Goal: Answer question/provide support: Share knowledge or assist other users

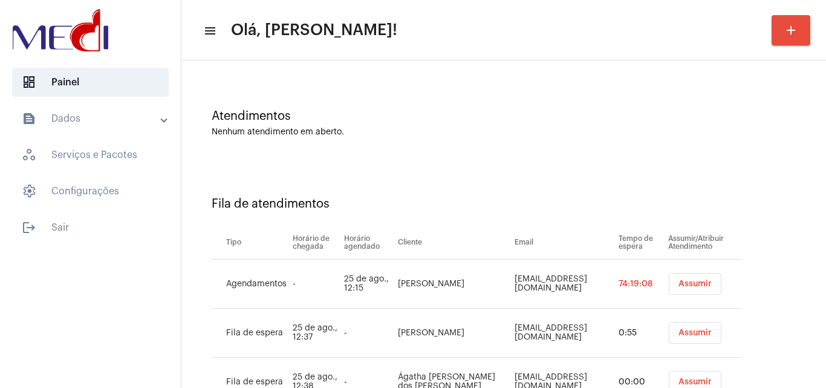
scroll to position [114, 0]
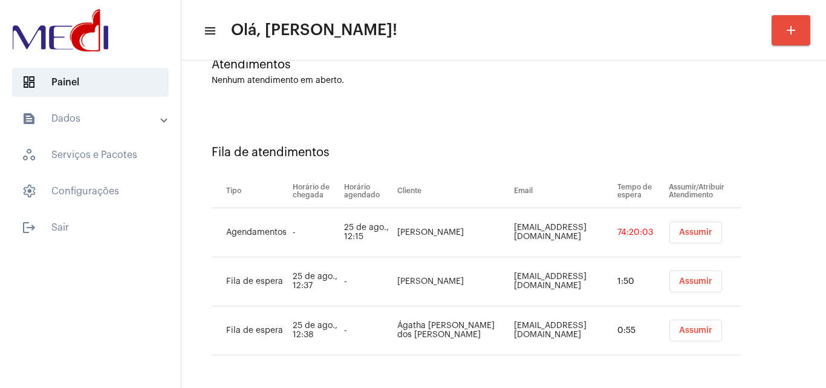
click at [579, 101] on div "Atendimentos Nenhum atendimento em aberto." at bounding box center [503, 66] width 632 height 88
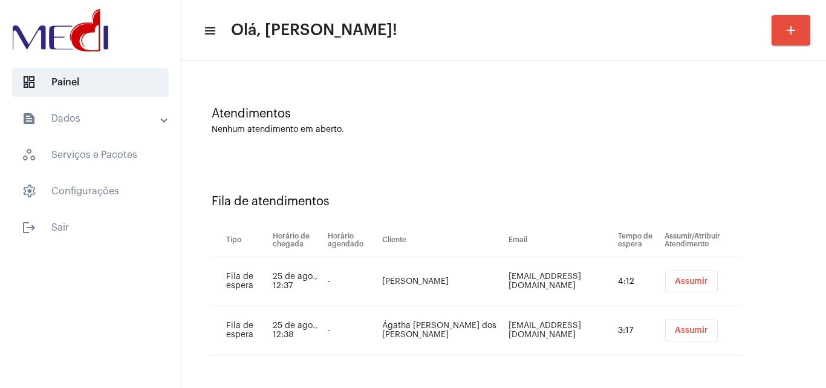
scroll to position [65, 0]
click at [776, 124] on div "Atendimentos Nenhum atendimento em aberto." at bounding box center [504, 120] width 584 height 27
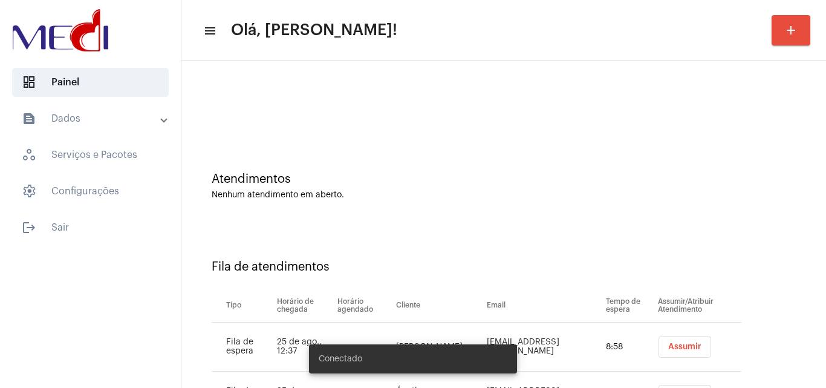
scroll to position [65, 0]
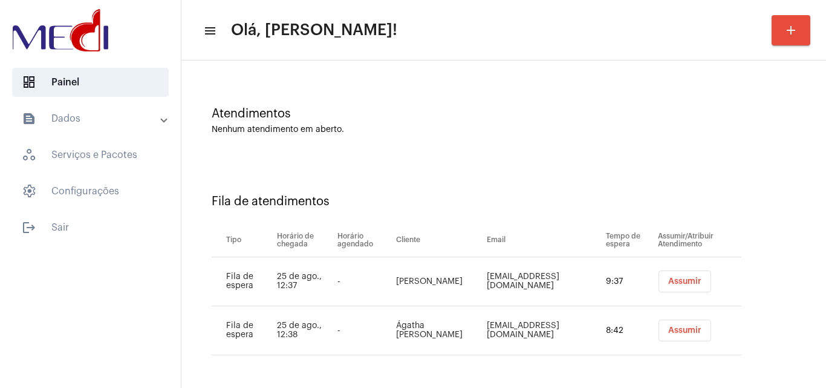
click at [532, 276] on td "[EMAIL_ADDRESS][DOMAIN_NAME]" at bounding box center [543, 281] width 119 height 49
click at [532, 276] on td "manuolioli8@gmail.com" at bounding box center [543, 281] width 119 height 49
copy td "manuolioli8@gmail.com"
click at [524, 326] on td "esterbeatrizbrazbia@gmail.com" at bounding box center [543, 330] width 119 height 49
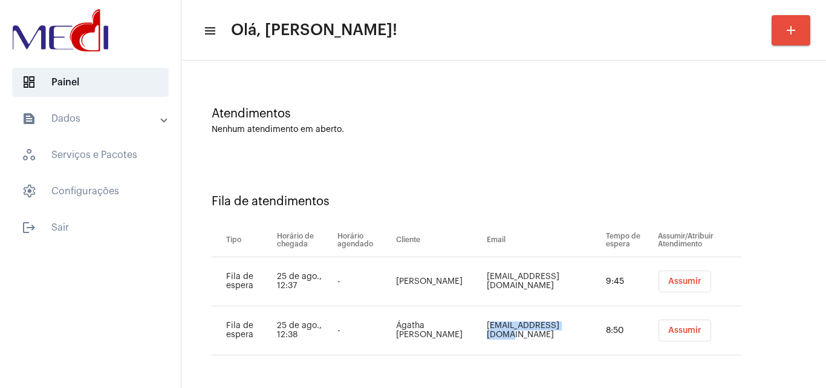
click at [524, 326] on td "esterbeatrizbrazbia@gmail.com" at bounding box center [543, 330] width 119 height 49
copy td "esterbeatrizbrazbia@gmail.com"
click at [473, 89] on div "Atendimentos Nenhum atendimento em aberto." at bounding box center [503, 115] width 632 height 88
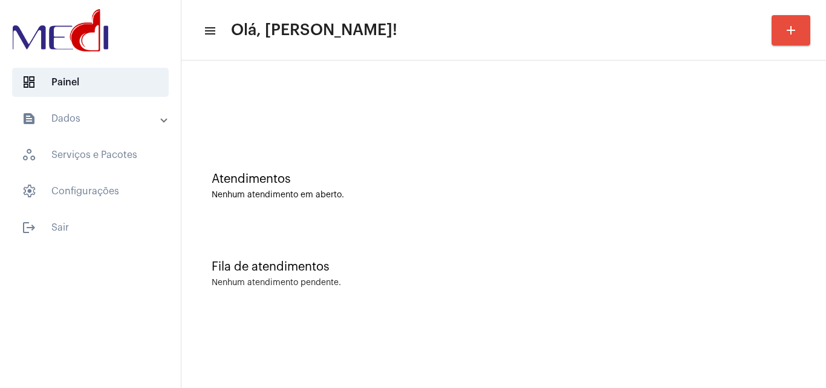
scroll to position [0, 0]
click at [771, 224] on div "Fila de atendimentos Nenhum atendimento pendente." at bounding box center [503, 268] width 632 height 88
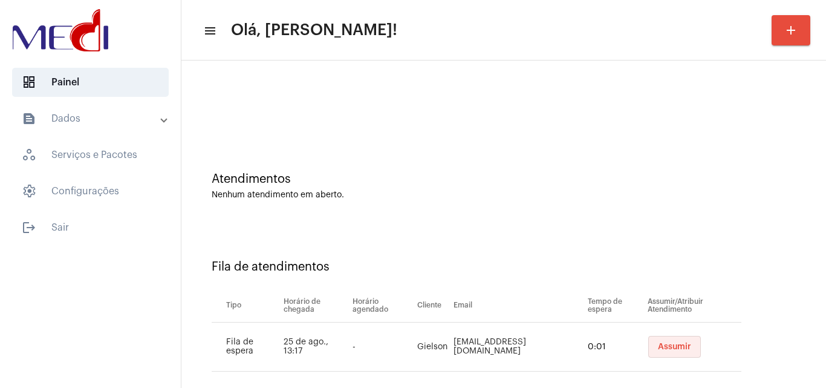
click at [658, 342] on span "Assumir" at bounding box center [674, 346] width 33 height 8
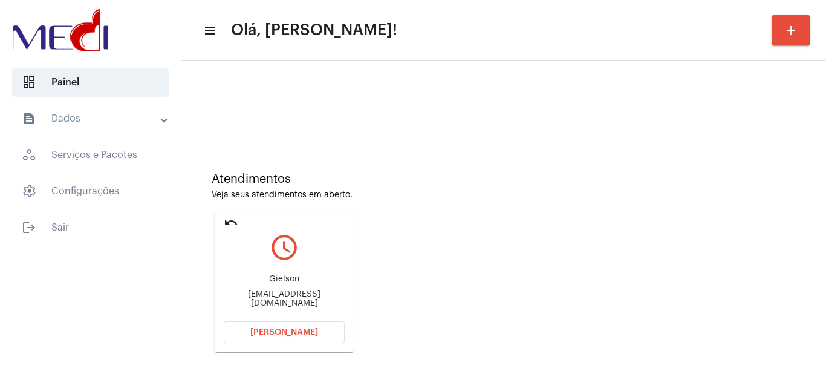
click at [271, 308] on div "Gielson Gielson2009@gmail.com" at bounding box center [284, 291] width 121 height 54
click at [300, 299] on div "Gielson2009@gmail.com" at bounding box center [284, 299] width 121 height 18
copy mat-card-content "Gielson2009@gmail.com Abrir Chamada"
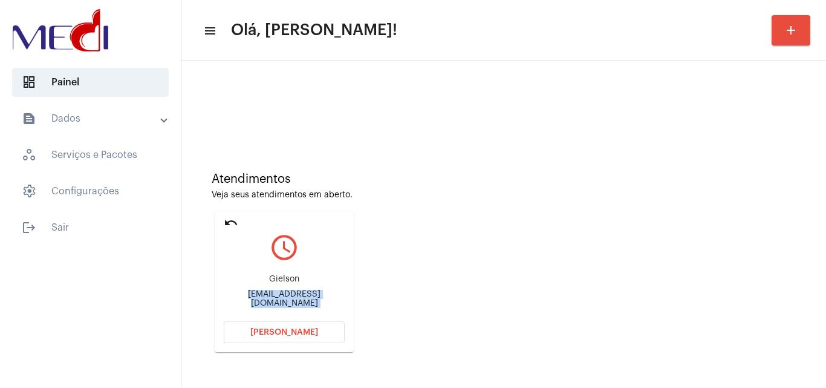
click at [282, 336] on button "Abrir Chamada" at bounding box center [284, 332] width 121 height 22
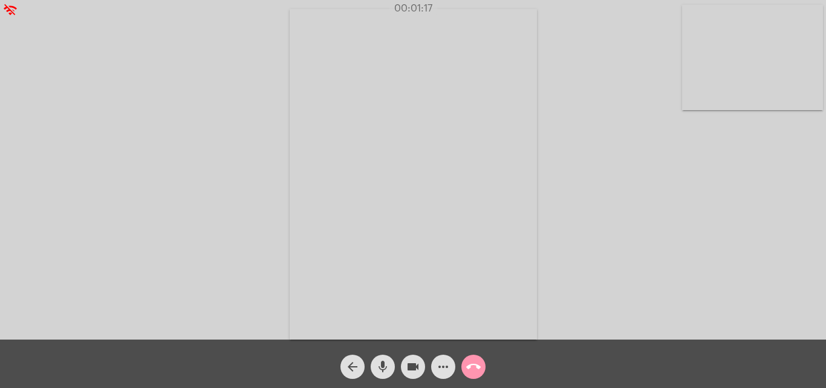
click at [466, 368] on button "call_end" at bounding box center [473, 366] width 24 height 24
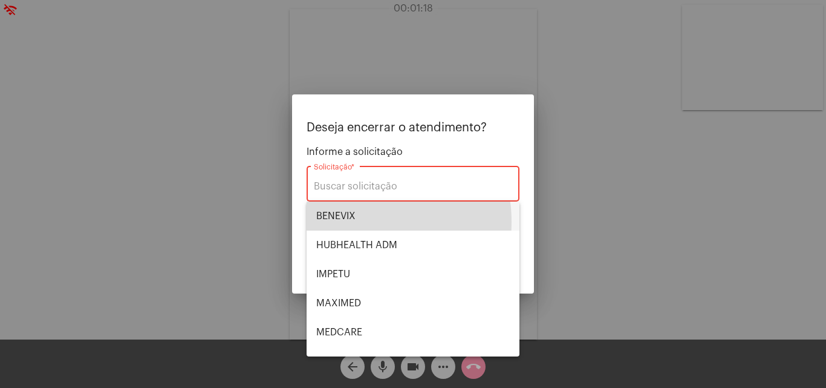
click at [345, 222] on span "BENEVIX" at bounding box center [412, 215] width 193 height 29
type input "BENEVIX"
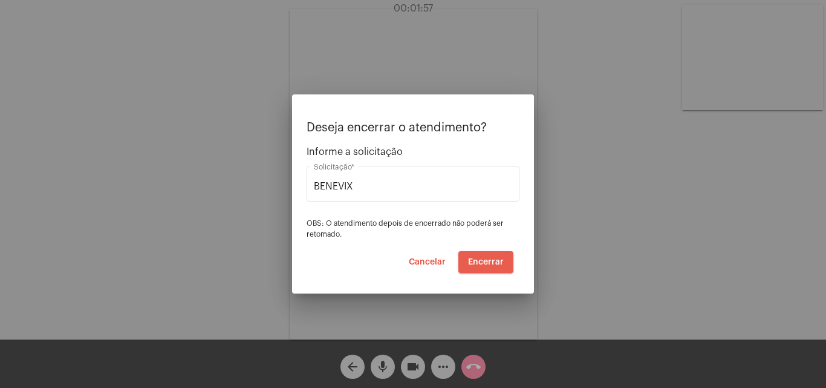
click at [483, 259] on span "Encerrar" at bounding box center [486, 262] width 36 height 8
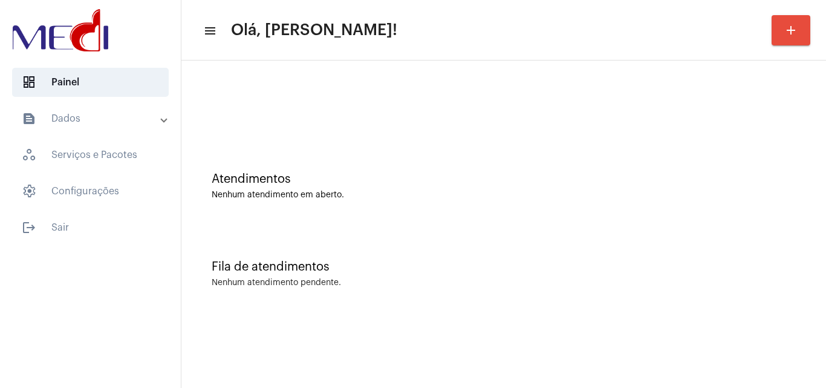
drag, startPoint x: 650, startPoint y: 285, endPoint x: 601, endPoint y: 274, distance: 50.0
click at [641, 285] on div "Nenhum atendimento pendente." at bounding box center [504, 282] width 584 height 9
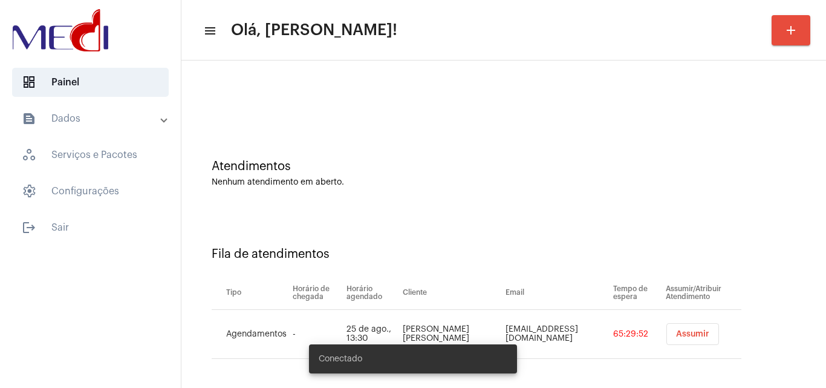
scroll to position [16, 0]
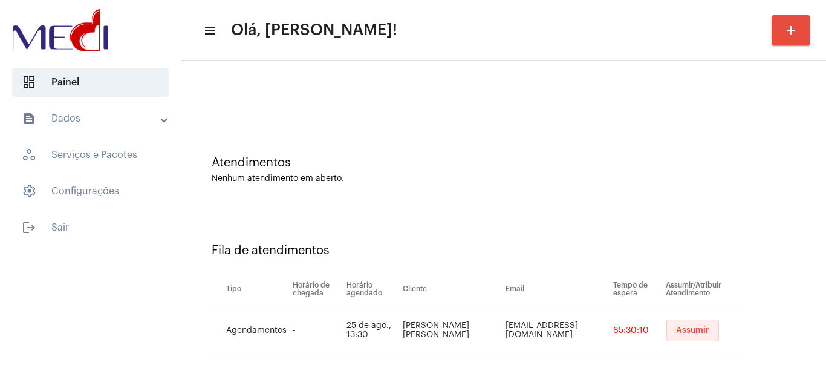
click at [676, 330] on span "Assumir" at bounding box center [692, 330] width 33 height 8
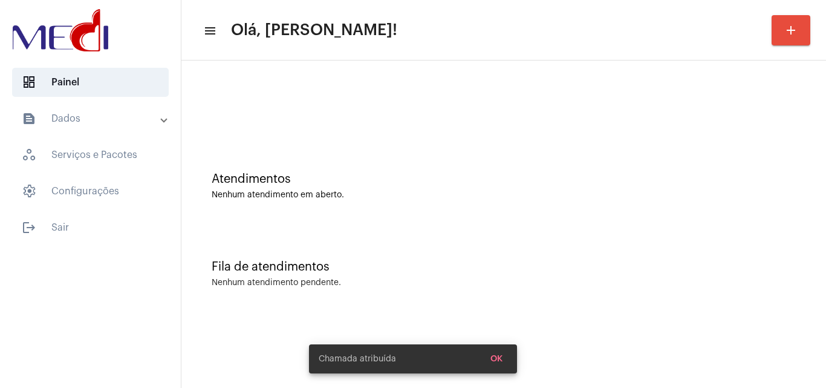
scroll to position [0, 0]
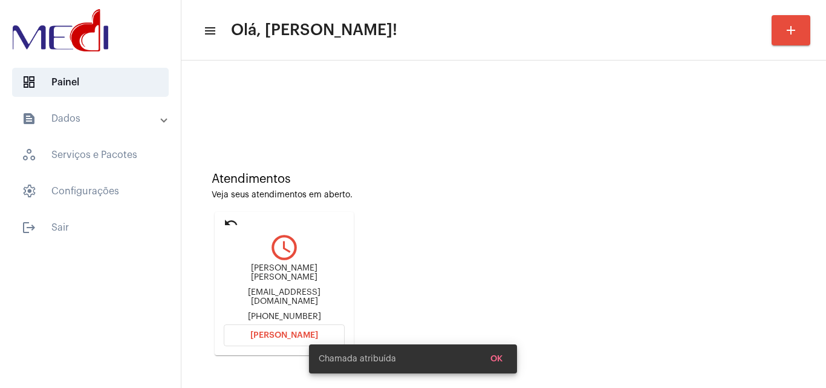
click at [287, 291] on div "joliveiradiesel@outlook.com" at bounding box center [284, 297] width 121 height 18
copy div "joliveiradiesel@outlook.com"
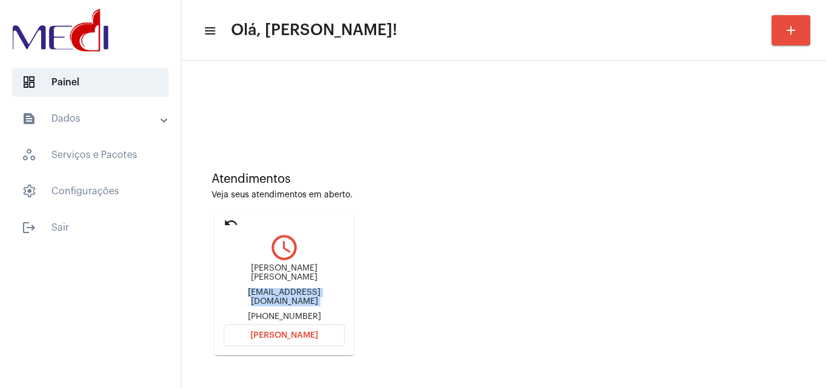
copy div "joliveiradiesel@outlook.com"
click at [298, 334] on span "Abrir Chamada" at bounding box center [284, 335] width 68 height 8
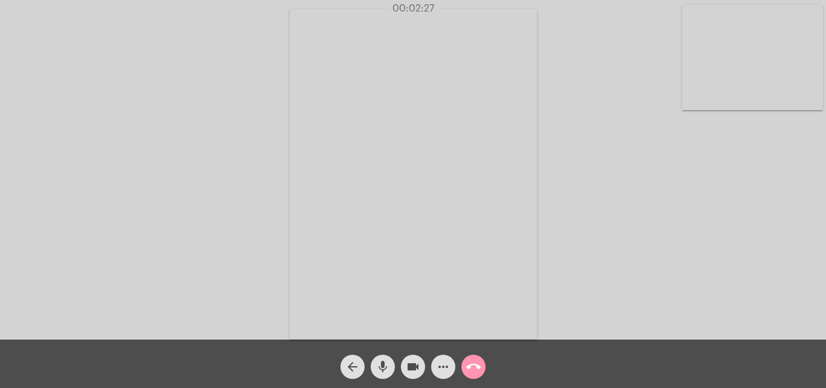
click at [473, 372] on mat-icon "call_end" at bounding box center [473, 366] width 15 height 15
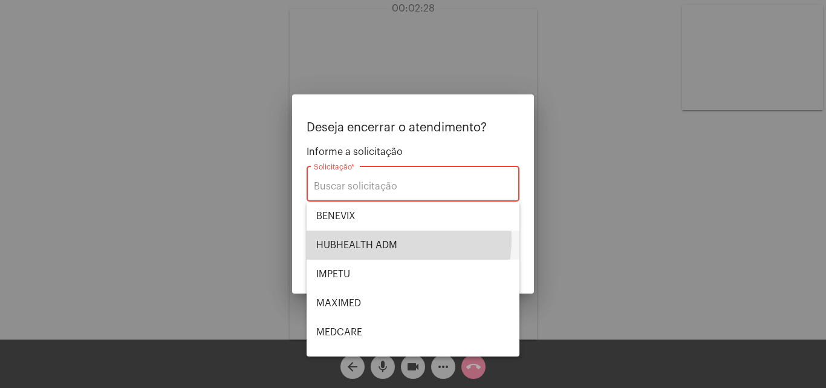
click at [367, 239] on span "HUBHEALTH ADM" at bounding box center [412, 244] width 193 height 29
type input "HUBHEALTH ADM"
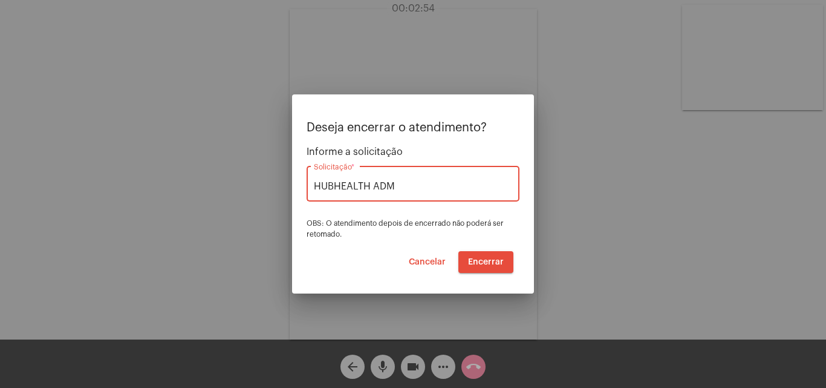
click at [481, 256] on button "Encerrar" at bounding box center [485, 262] width 55 height 22
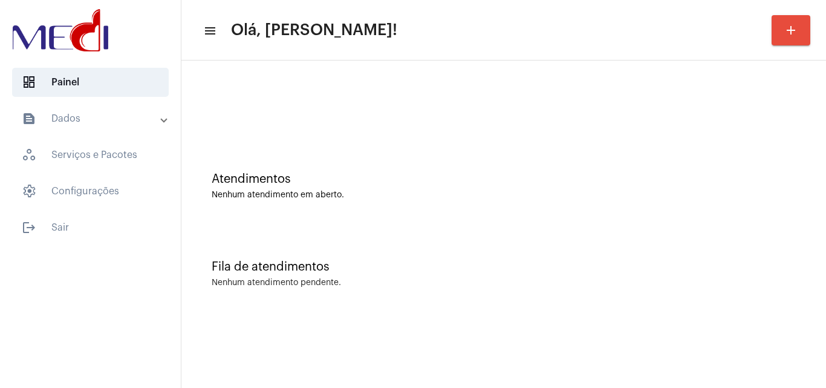
click at [812, 178] on div "Atendimentos Nenhum atendimento em aberto." at bounding box center [503, 180] width 632 height 88
drag, startPoint x: 609, startPoint y: 411, endPoint x: 138, endPoint y: 4, distance: 622.8
click at [130, 74] on mat-sidenav-container "dashboard Painel text_snippet_outlined Dados history_outlined Histórico schedul…" at bounding box center [413, 194] width 826 height 388
click at [579, 56] on mat-toolbar "menu Olá, Karen! add" at bounding box center [503, 30] width 645 height 60
click at [683, 208] on div "Atendimentos Nenhum atendimento em aberto." at bounding box center [503, 180] width 632 height 88
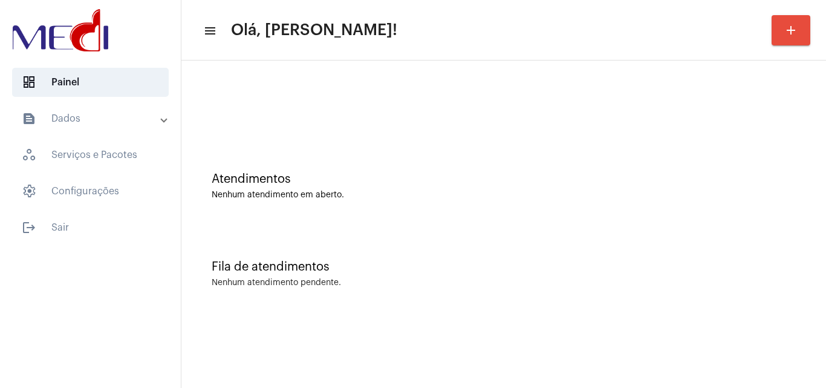
click at [778, 161] on div "Atendimentos Nenhum atendimento em aberto." at bounding box center [503, 180] width 632 height 88
click at [710, 245] on div "Fila de atendimentos Nenhum atendimento pendente." at bounding box center [503, 268] width 632 height 88
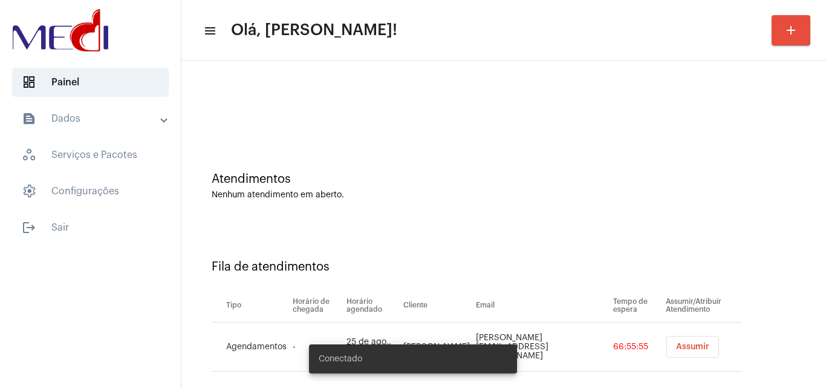
click at [685, 349] on span "Assumir" at bounding box center [692, 346] width 33 height 8
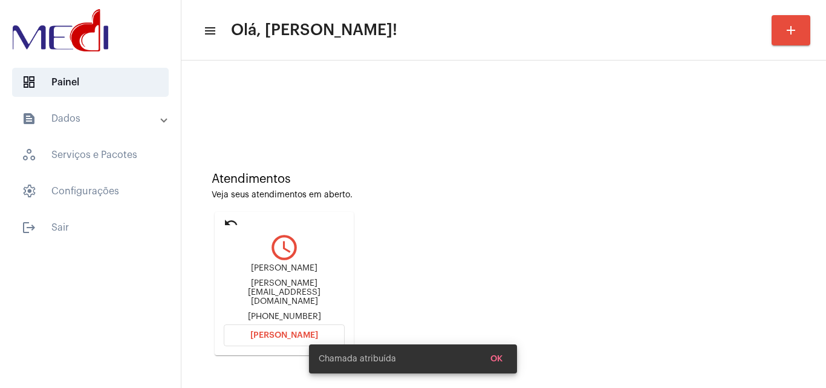
scroll to position [85, 0]
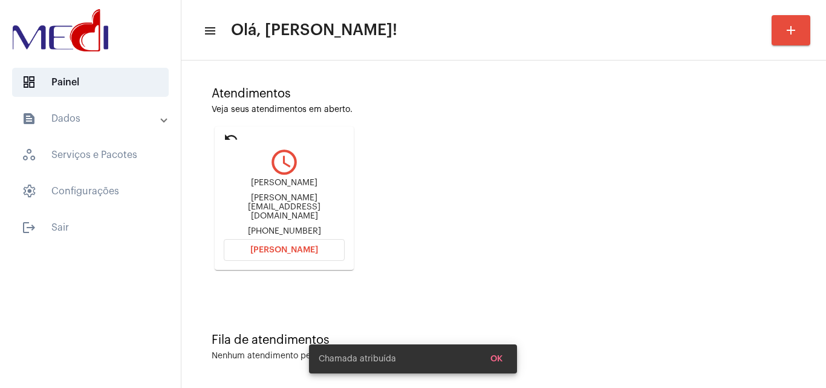
click at [307, 208] on div "Jack_gua@hotmail.com" at bounding box center [284, 206] width 121 height 27
copy div "Jack_gua@hotmail.com"
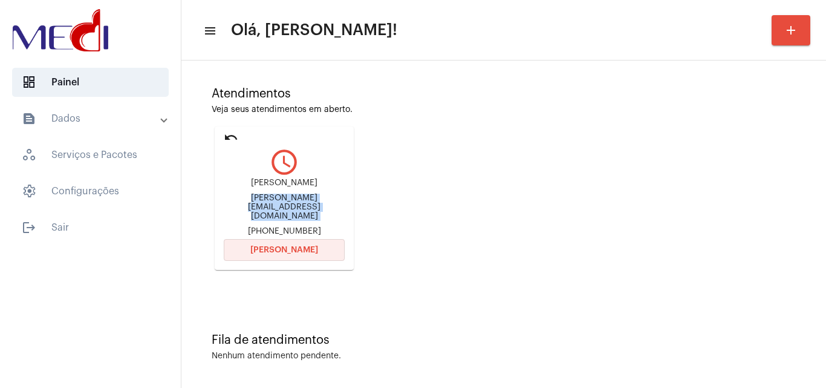
click at [305, 245] on span "Abrir Chamada" at bounding box center [284, 249] width 68 height 8
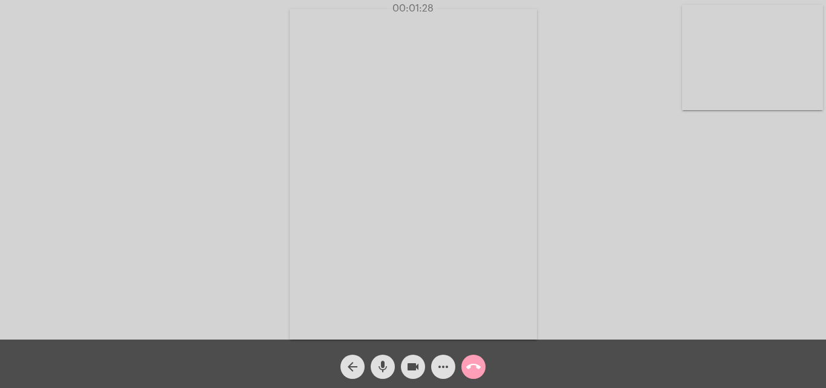
click at [478, 364] on mat-icon "call_end" at bounding box center [473, 366] width 15 height 15
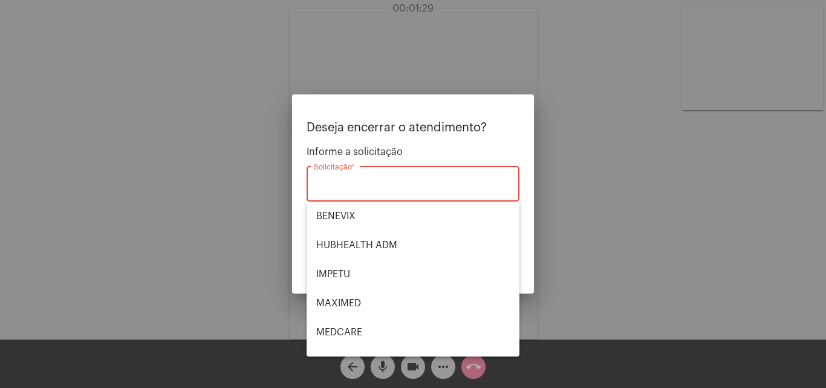
scroll to position [135, 0]
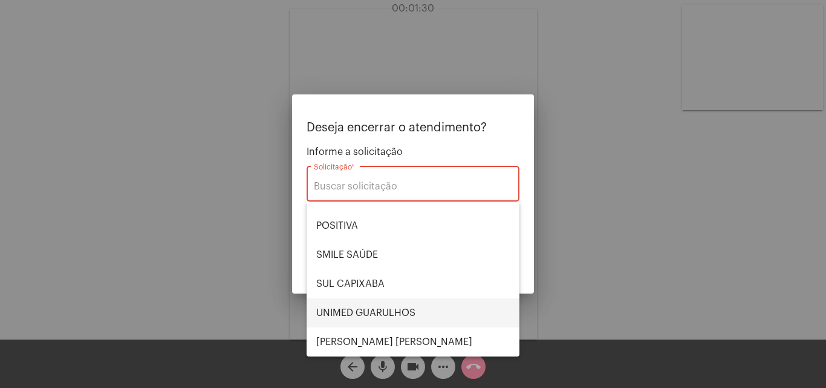
click at [384, 314] on span "UNIMED GUARULHOS" at bounding box center [412, 312] width 193 height 29
type input "UNIMED GUARULHOS"
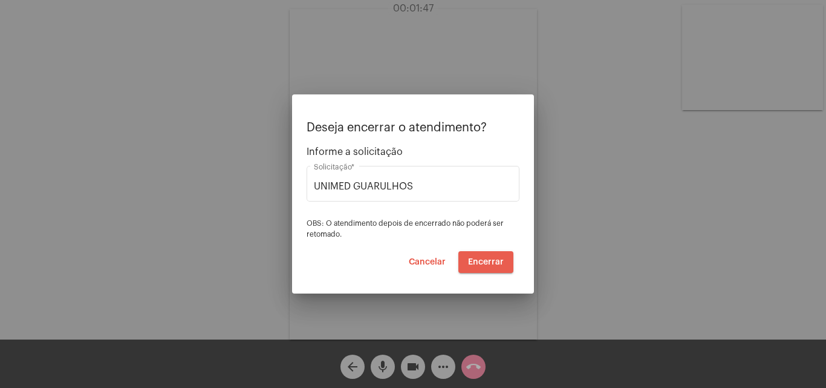
click at [498, 262] on span "Encerrar" at bounding box center [486, 262] width 36 height 8
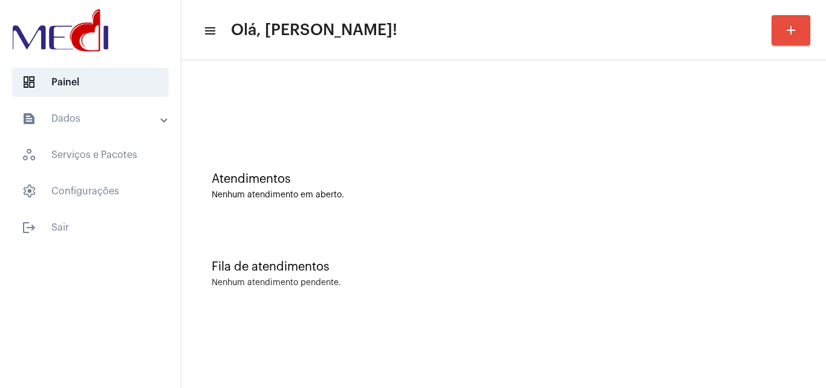
click at [415, 203] on div "Atendimentos Nenhum atendimento em aberto." at bounding box center [503, 180] width 632 height 88
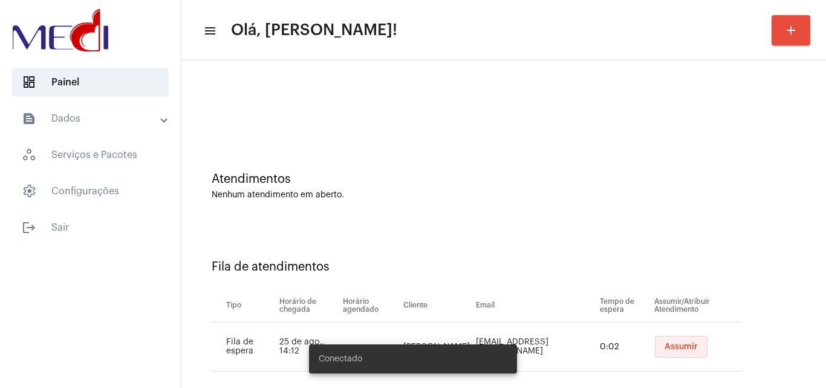
click at [684, 352] on button "Assumir" at bounding box center [681, 347] width 53 height 22
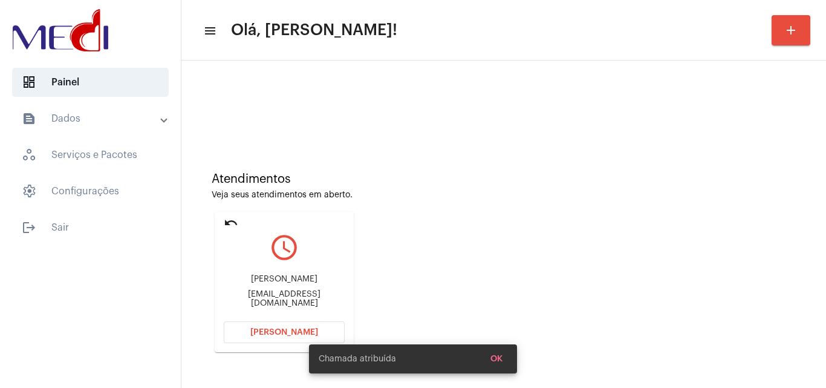
click at [304, 291] on div "Alanis Santos alanis.santos055@gmail.com" at bounding box center [284, 291] width 121 height 54
click at [302, 296] on div "alanis.santos055@gmail.com" at bounding box center [284, 299] width 121 height 18
copy mat-card-content "alanis.santos055@gmail.com Abrir Chamada"
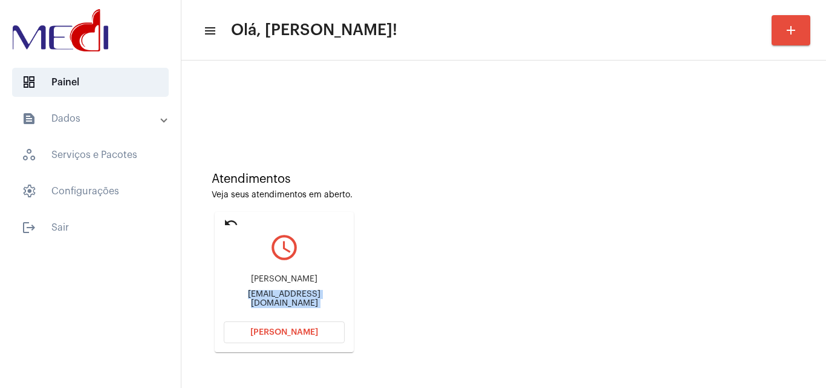
click at [222, 319] on mat-card "undo query_builder Alanis Santos alanis.santos055@gmail.com Abrir Chamada" at bounding box center [284, 282] width 139 height 140
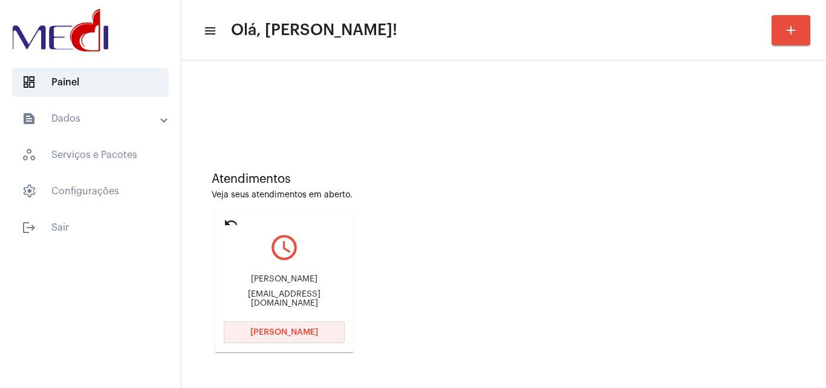
click at [262, 330] on span "Abrir Chamada" at bounding box center [284, 332] width 68 height 8
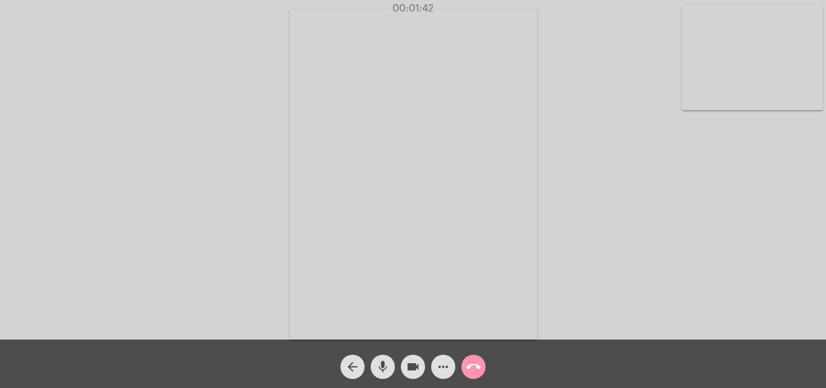
click at [479, 373] on mat-icon "call_end" at bounding box center [473, 366] width 15 height 15
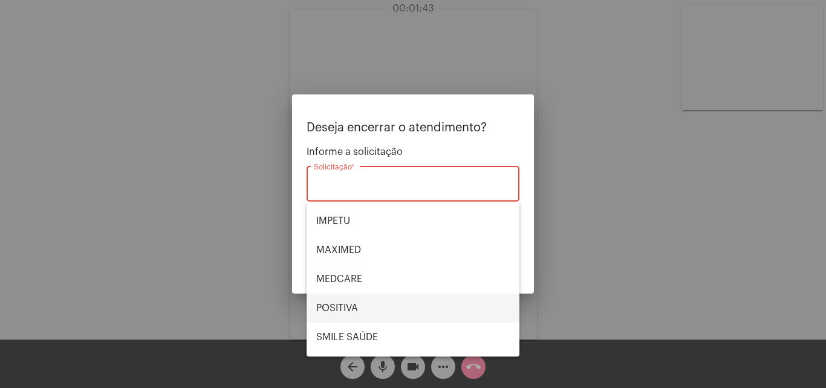
scroll to position [135, 0]
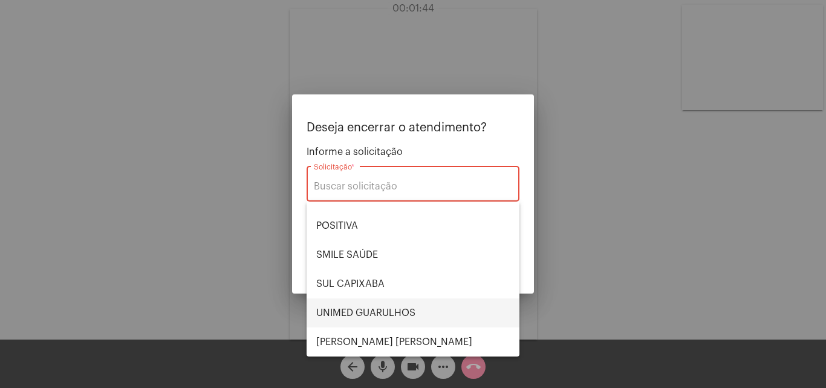
click at [377, 313] on span "UNIMED GUARULHOS" at bounding box center [412, 312] width 193 height 29
type input "UNIMED GUARULHOS"
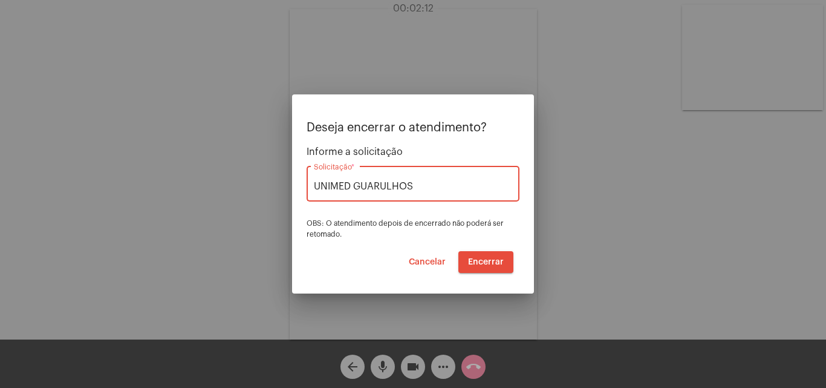
click at [487, 265] on span "Encerrar" at bounding box center [486, 262] width 36 height 8
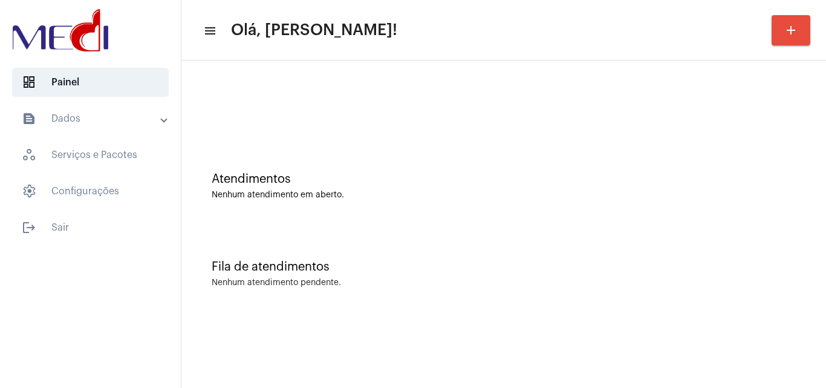
click at [600, 224] on div "Fila de atendimentos Nenhum atendimento pendente." at bounding box center [503, 268] width 632 height 88
click at [816, 272] on div "Fila de atendimentos Nenhum atendimento pendente." at bounding box center [503, 268] width 632 height 88
click at [687, 203] on div "Atendimentos Nenhum atendimento em aberto." at bounding box center [503, 180] width 632 height 88
click at [701, 229] on div "Fila de atendimentos Nenhum atendimento pendente." at bounding box center [503, 268] width 632 height 88
click at [659, 152] on div "Atendimentos Nenhum atendimento em aberto." at bounding box center [503, 180] width 632 height 88
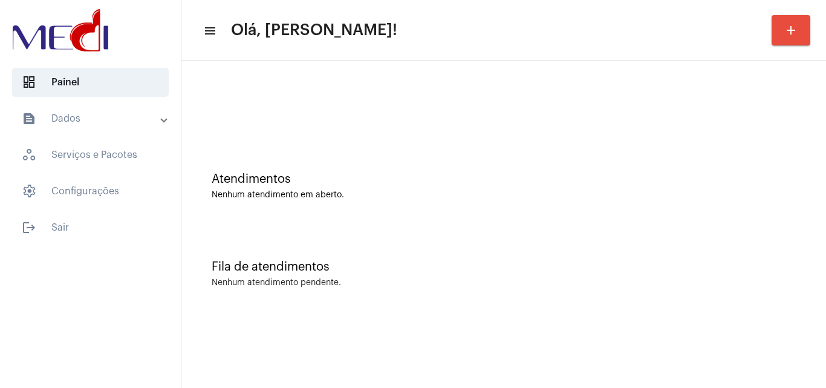
click at [732, 155] on div "Atendimentos Nenhum atendimento em aberto." at bounding box center [503, 180] width 632 height 88
click at [646, 205] on div "Atendimentos Nenhum atendimento em aberto." at bounding box center [503, 180] width 632 height 88
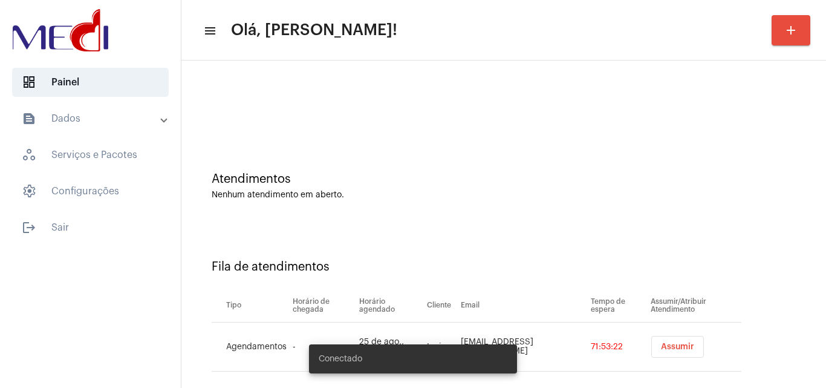
click at [662, 348] on span "Assumir" at bounding box center [677, 346] width 33 height 8
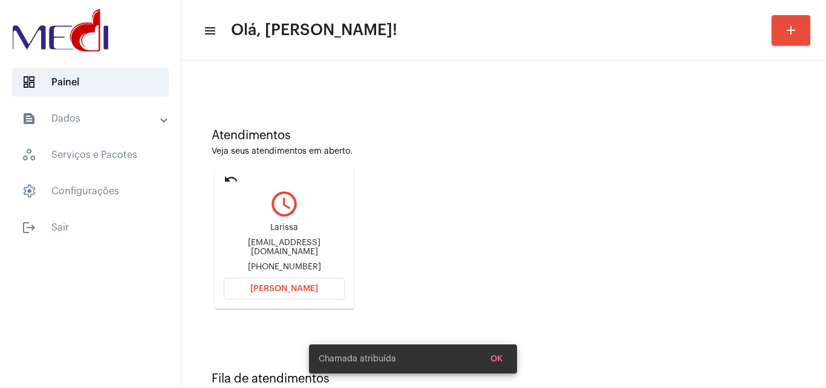
scroll to position [85, 0]
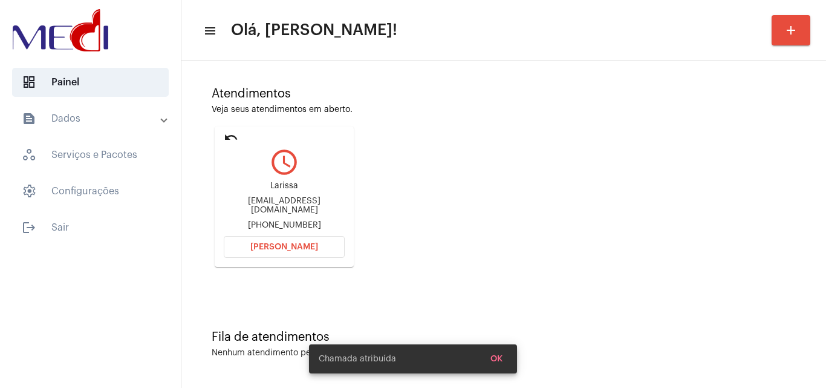
click at [277, 204] on div "larissathomelopes@hotmail.com" at bounding box center [284, 205] width 121 height 18
copy div "larissathomelopes@hotmail.com"
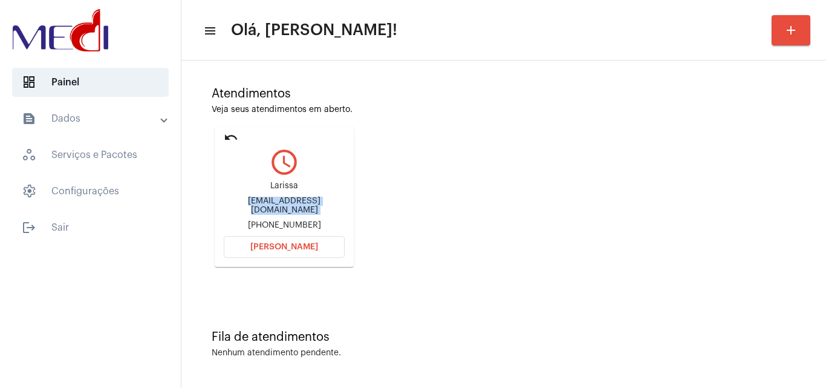
click at [278, 248] on span "Abrir Chamada" at bounding box center [284, 246] width 68 height 8
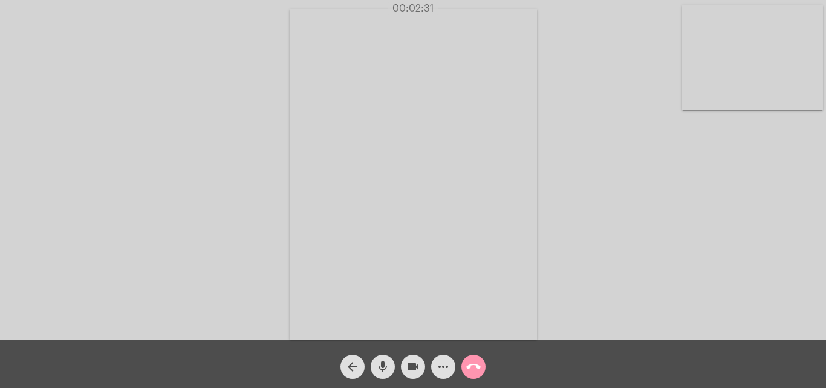
click at [582, 223] on div "Acessando Câmera e Microfone..." at bounding box center [412, 172] width 823 height 339
click at [475, 372] on mat-icon "call_end" at bounding box center [473, 366] width 15 height 15
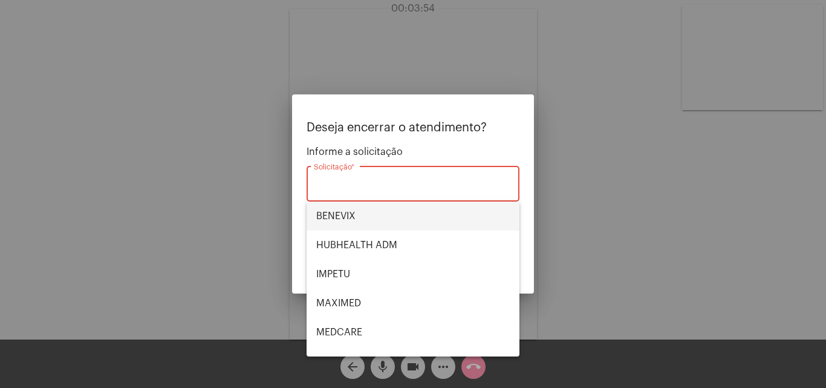
scroll to position [135, 0]
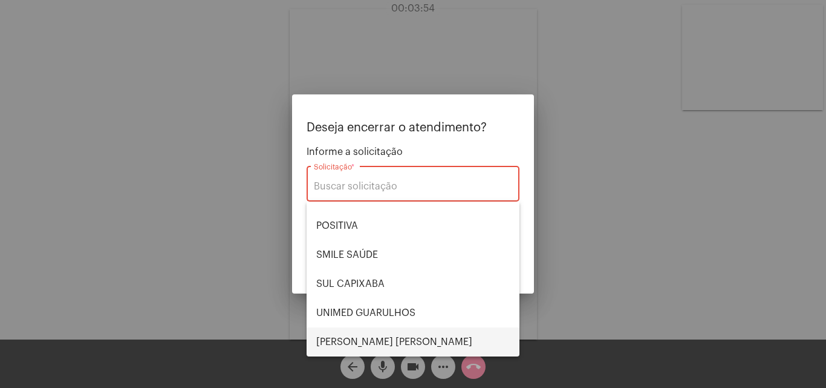
click at [351, 339] on span "VERA CRUZ" at bounding box center [412, 341] width 193 height 29
type input "VERA CRUZ"
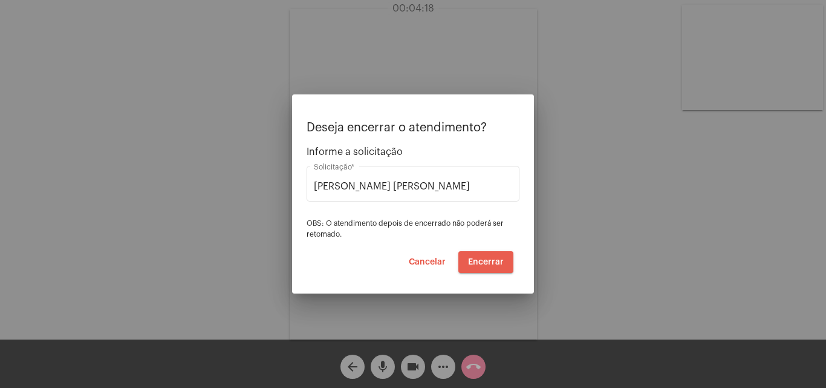
click at [503, 259] on span "Encerrar" at bounding box center [486, 262] width 36 height 8
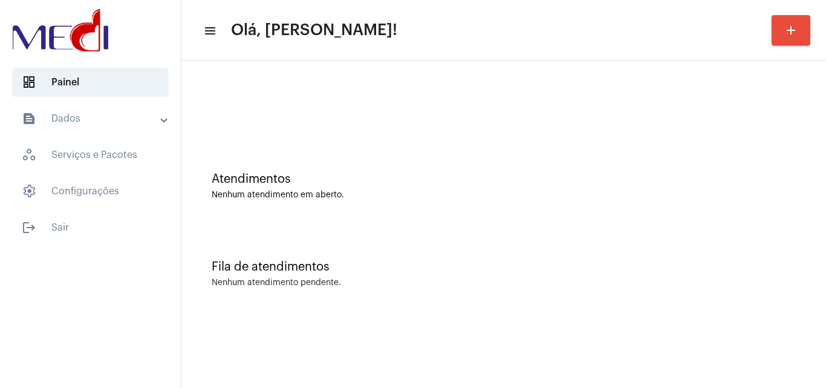
click at [712, 258] on div "Fila de atendimentos Nenhum atendimento pendente." at bounding box center [503, 268] width 632 height 88
click at [693, 207] on div "Atendimentos Nenhum atendimento em aberto." at bounding box center [503, 180] width 632 height 88
click at [577, 152] on div "Atendimentos Nenhum atendimento em aberto." at bounding box center [503, 180] width 632 height 88
click at [795, 225] on div "Fila de atendimentos Nenhum atendimento pendente." at bounding box center [503, 268] width 632 height 88
click at [285, 267] on div "Fila de atendimentos" at bounding box center [504, 266] width 584 height 13
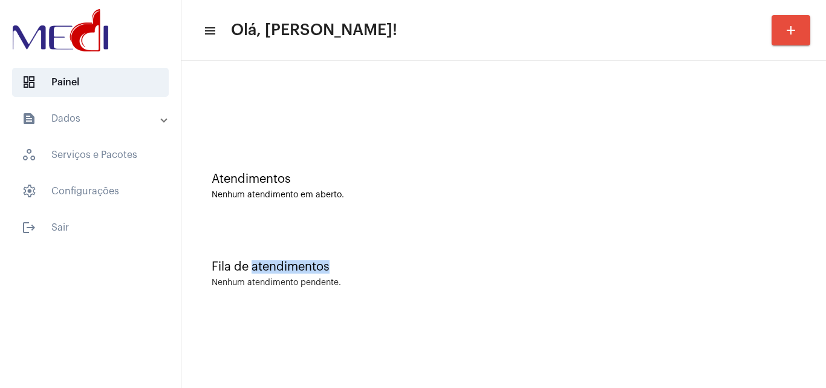
click at [285, 267] on div "Fila de atendimentos" at bounding box center [504, 266] width 584 height 13
click at [496, 228] on div "Fila de atendimentos Nenhum atendimento pendente." at bounding box center [503, 268] width 632 height 88
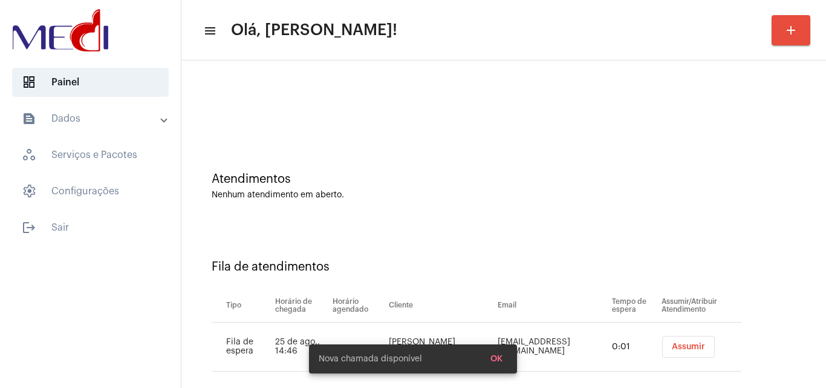
click at [589, 212] on div "Atendimentos Nenhum atendimento em aberto." at bounding box center [503, 180] width 632 height 88
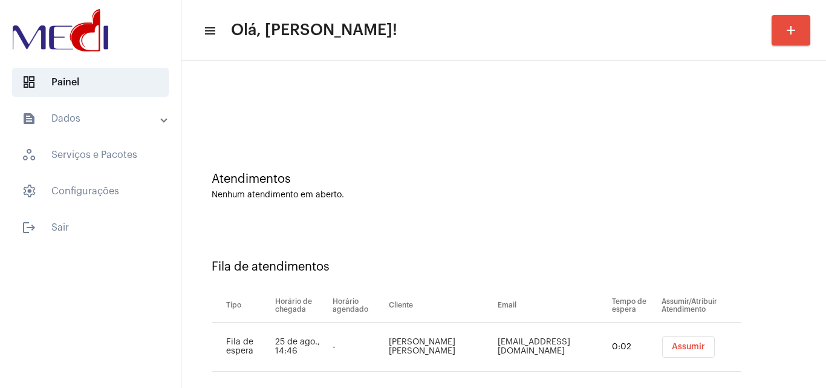
click at [686, 349] on span "Assumir" at bounding box center [688, 346] width 33 height 8
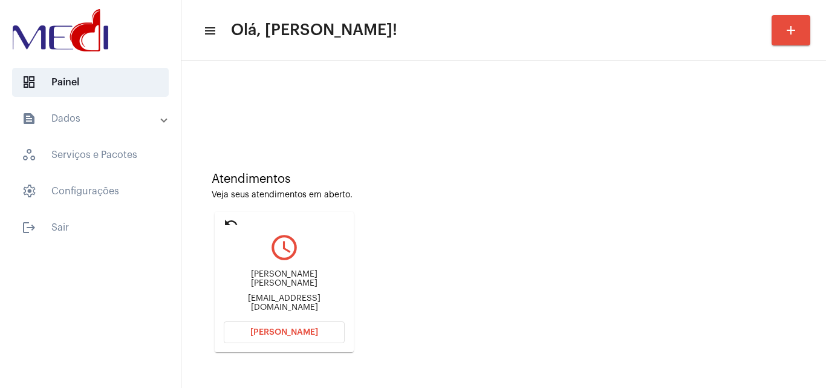
click at [268, 299] on div "[EMAIL_ADDRESS][DOMAIN_NAME]" at bounding box center [284, 303] width 121 height 18
click at [268, 299] on div "acordeiro.graos@gmail.com" at bounding box center [284, 303] width 121 height 18
copy mat-card-content "acordeiro.graos@gmail.com Abrir Chamada"
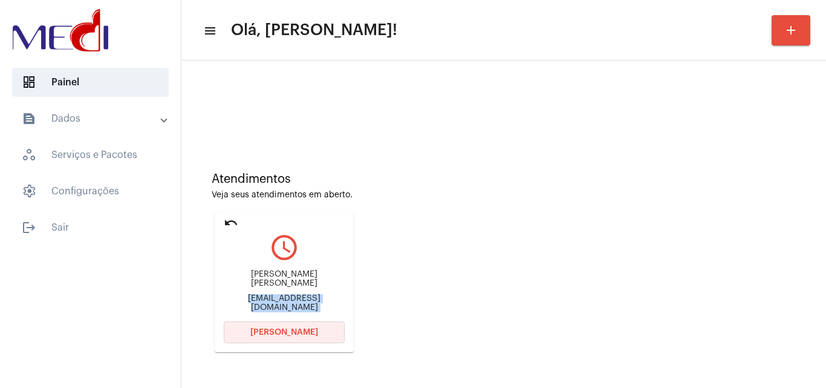
click at [283, 338] on button "Abrir Chamada" at bounding box center [284, 332] width 121 height 22
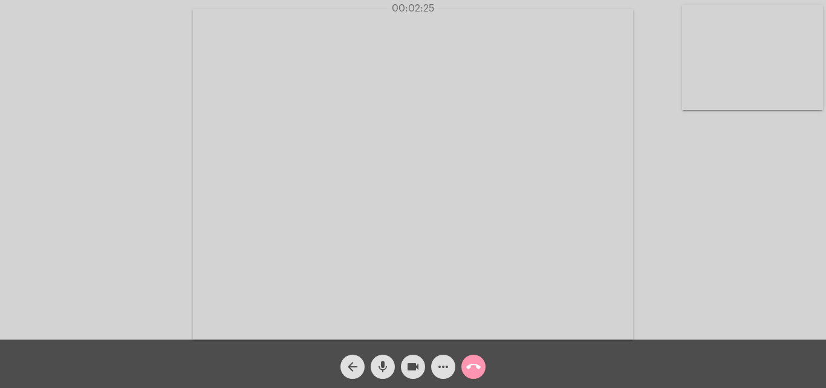
click at [478, 372] on mat-icon "call_end" at bounding box center [473, 366] width 15 height 15
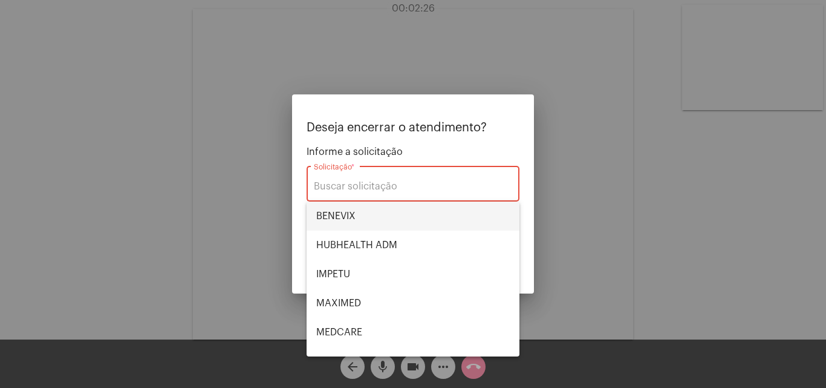
click at [366, 211] on span "BENEVIX" at bounding box center [412, 215] width 193 height 29
type input "BENEVIX"
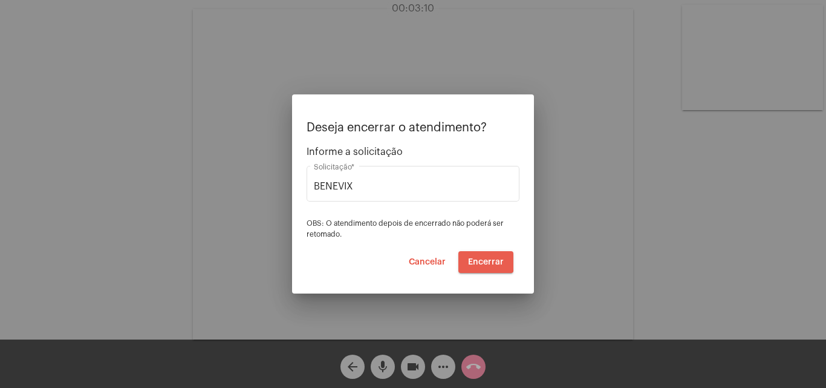
click at [482, 260] on span "Encerrar" at bounding box center [486, 262] width 36 height 8
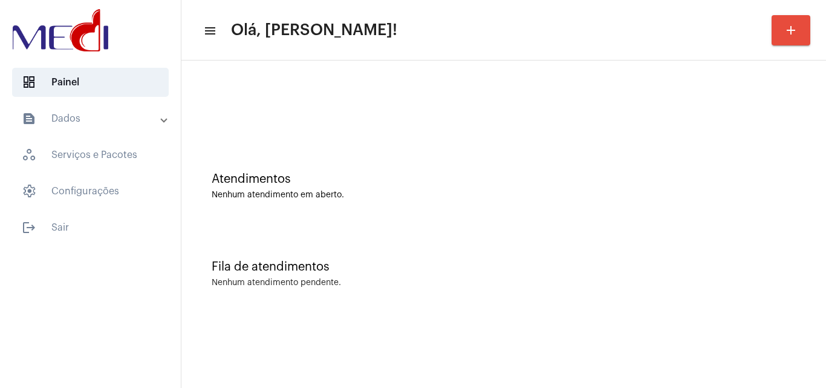
click at [553, 233] on div "Fila de atendimentos Nenhum atendimento pendente." at bounding box center [503, 268] width 632 height 88
click at [615, 155] on div "Atendimentos Nenhum atendimento em aberto." at bounding box center [503, 180] width 632 height 88
click at [548, 181] on div "Atendimentos" at bounding box center [504, 178] width 584 height 13
click at [588, 185] on div "Atendimentos" at bounding box center [504, 178] width 584 height 13
click at [619, 215] on div "Atendimentos Nenhum atendimento em aberto." at bounding box center [503, 180] width 632 height 88
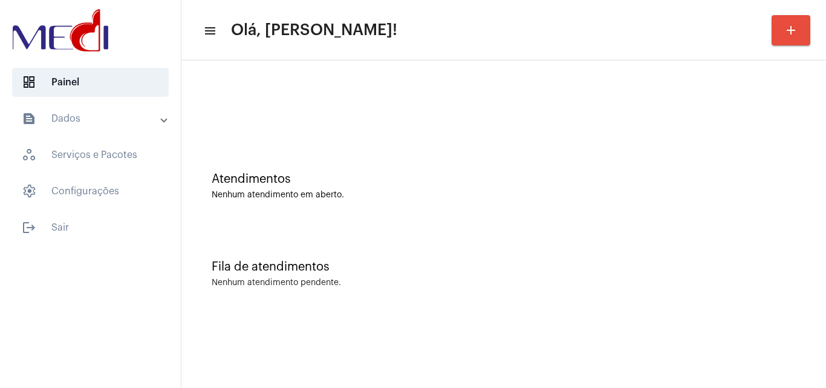
click at [615, 241] on div "Fila de atendimentos Nenhum atendimento pendente." at bounding box center [503, 268] width 632 height 88
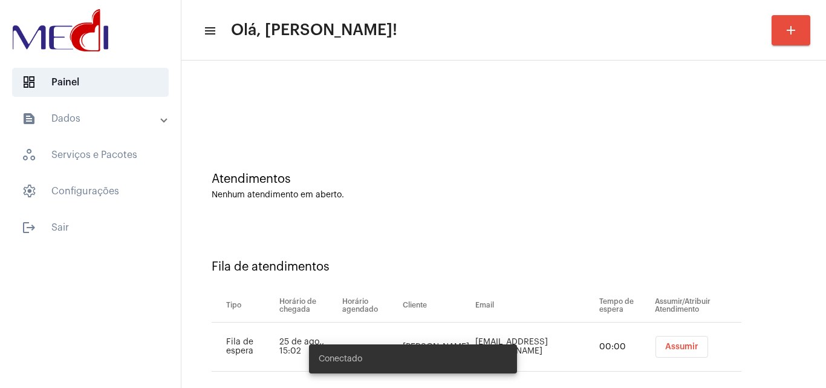
click at [662, 342] on button "Assumir" at bounding box center [681, 347] width 53 height 22
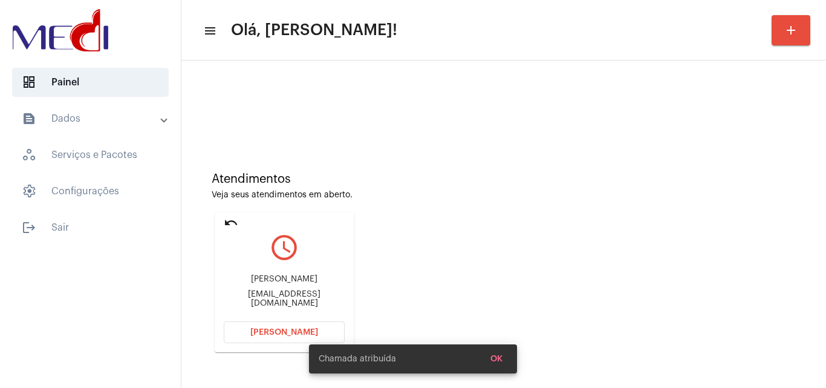
scroll to position [85, 0]
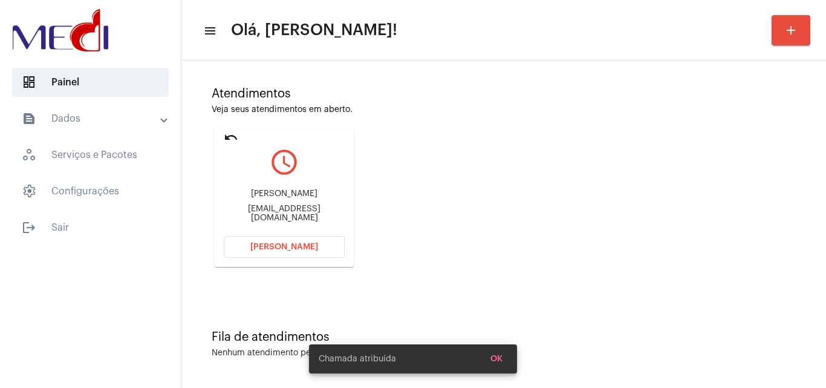
click at [258, 210] on div "orsidemelo@gmail.com" at bounding box center [284, 213] width 121 height 18
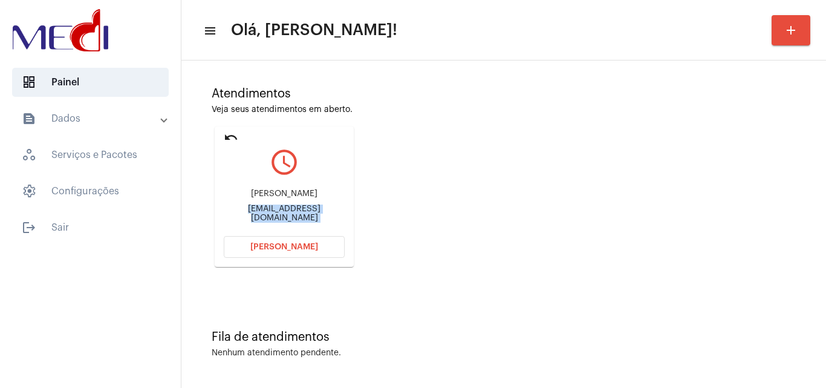
copy mat-card-content "orsidemelo@gmail.com Abrir Chamada"
click at [302, 255] on button "Abrir Chamada" at bounding box center [284, 247] width 121 height 22
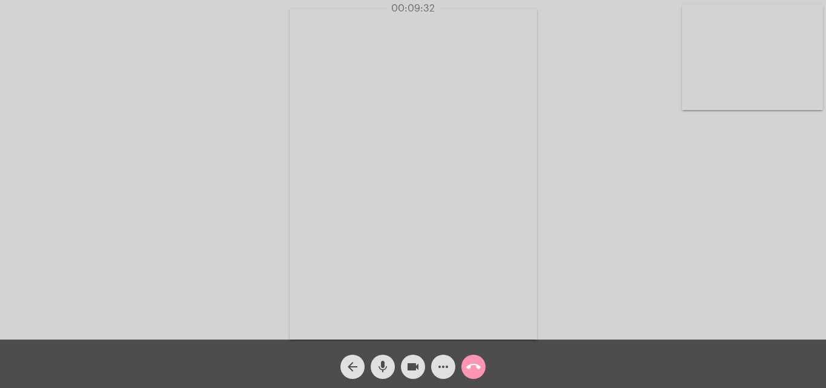
click at [469, 360] on mat-icon "call_end" at bounding box center [473, 366] width 15 height 15
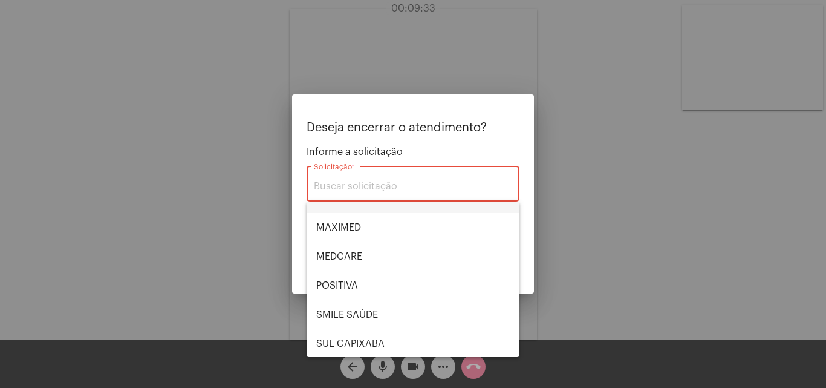
scroll to position [135, 0]
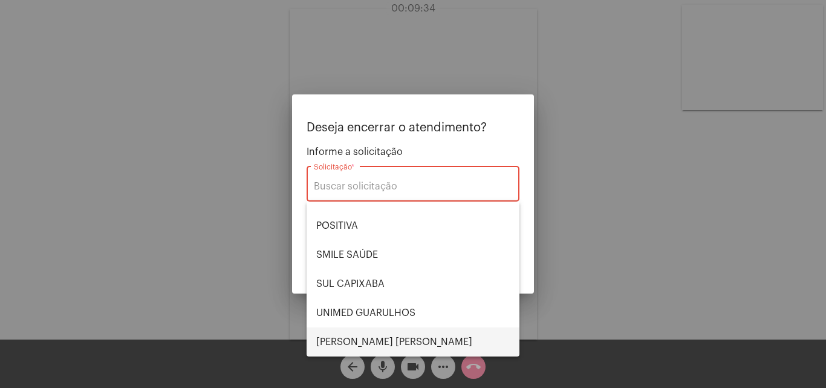
click at [365, 328] on span "VERA CRUZ" at bounding box center [412, 341] width 193 height 29
type input "VERA CRUZ"
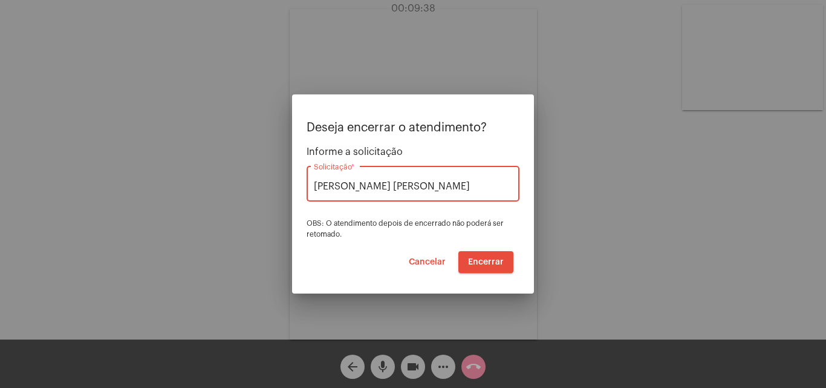
click at [487, 258] on span "Encerrar" at bounding box center [486, 262] width 36 height 8
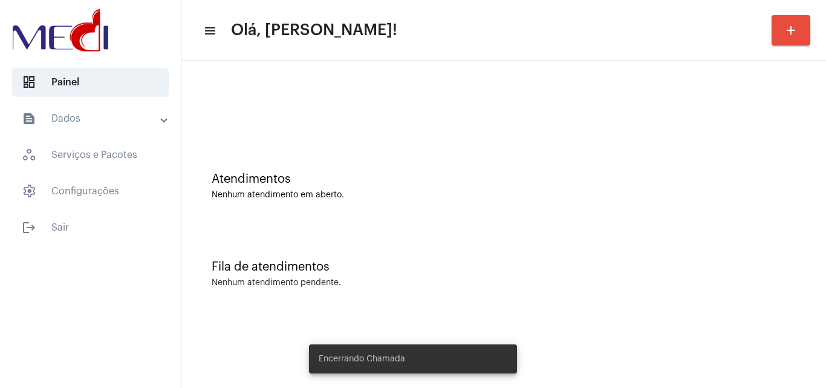
click at [487, 257] on div "Fila de atendimentos Nenhum atendimento pendente." at bounding box center [503, 268] width 632 height 88
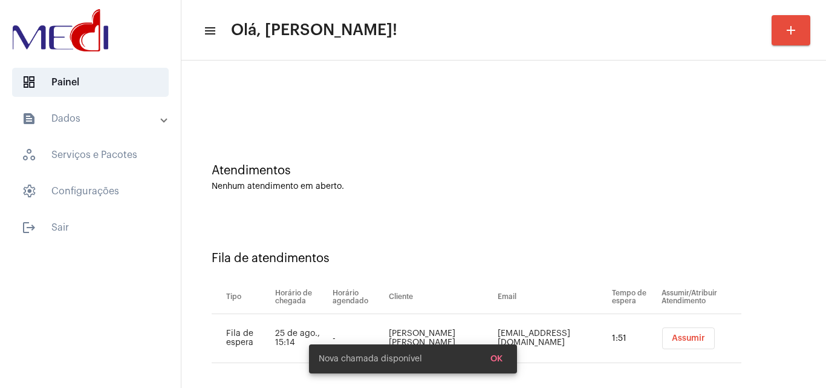
scroll to position [16, 0]
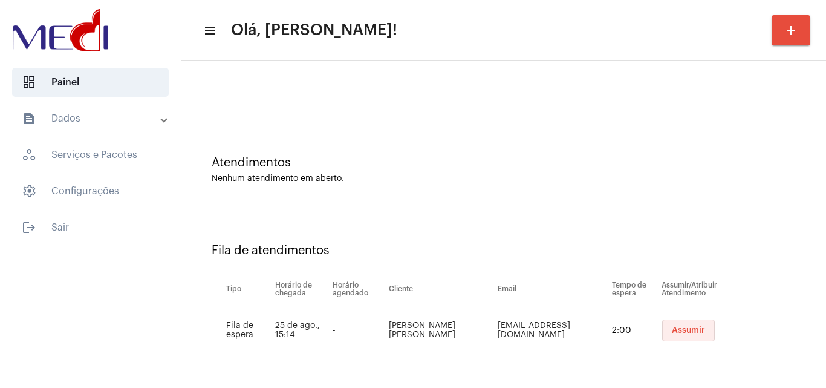
click at [677, 327] on span "Assumir" at bounding box center [688, 330] width 33 height 8
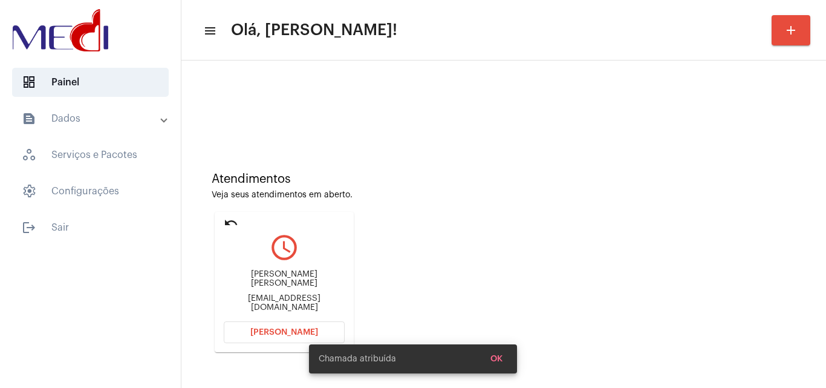
click at [287, 298] on div "katrinabekman469@gmail.com" at bounding box center [284, 303] width 121 height 18
copy mat-card-content "katrinabekman469@gmail.com Abrir Chamada"
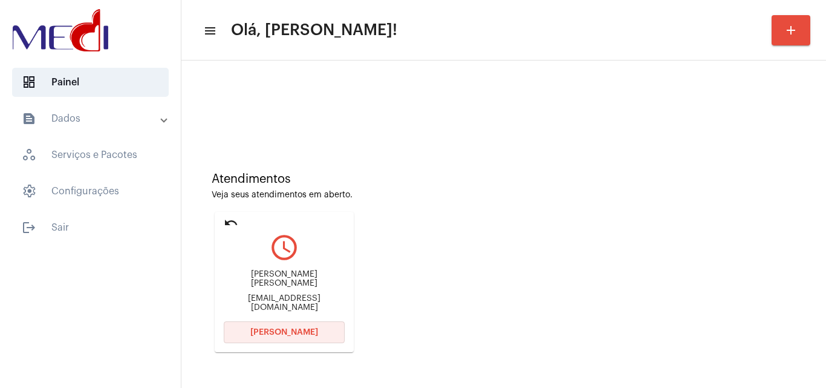
click at [293, 330] on span "Abrir Chamada" at bounding box center [284, 332] width 68 height 8
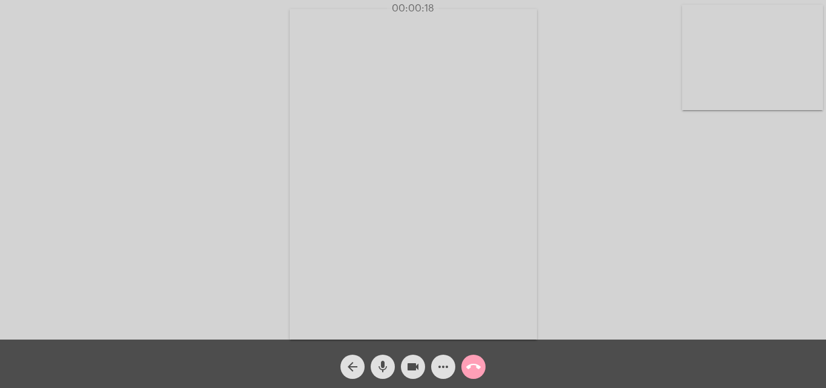
click at [476, 369] on mat-icon "call_end" at bounding box center [473, 366] width 15 height 15
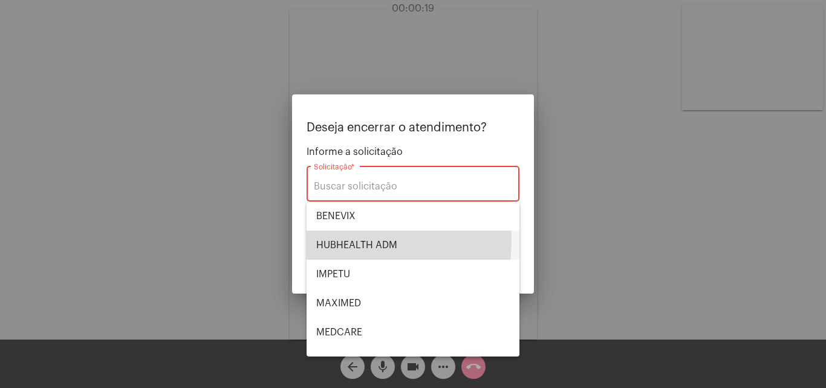
click at [317, 239] on span "HUBHEALTH ADM" at bounding box center [412, 244] width 193 height 29
type input "HUBHEALTH ADM"
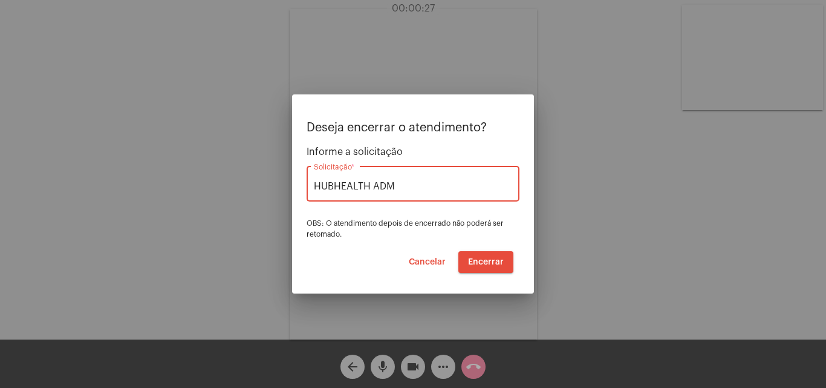
click at [427, 264] on span "Cancelar" at bounding box center [427, 262] width 37 height 8
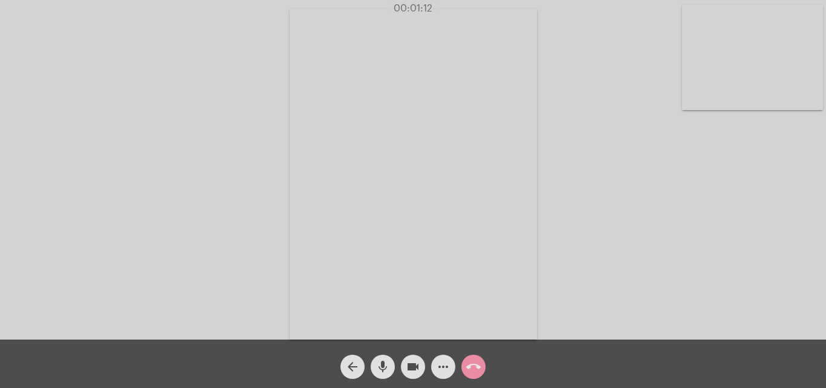
click at [417, 368] on mat-icon "videocam" at bounding box center [413, 366] width 15 height 15
click at [378, 368] on mat-icon "mic" at bounding box center [382, 366] width 15 height 15
click at [389, 368] on mat-icon "mic_off" at bounding box center [382, 366] width 15 height 15
click at [385, 368] on mat-icon "mic" at bounding box center [382, 366] width 15 height 15
click at [377, 370] on mat-icon "mic_off" at bounding box center [382, 366] width 15 height 15
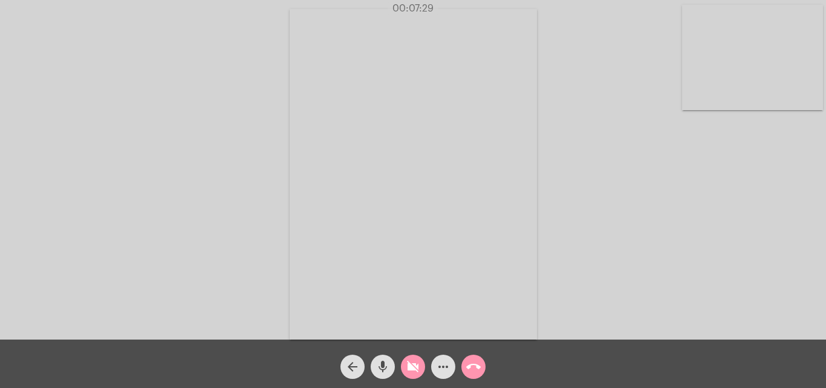
click at [469, 366] on mat-icon "call_end" at bounding box center [473, 366] width 15 height 15
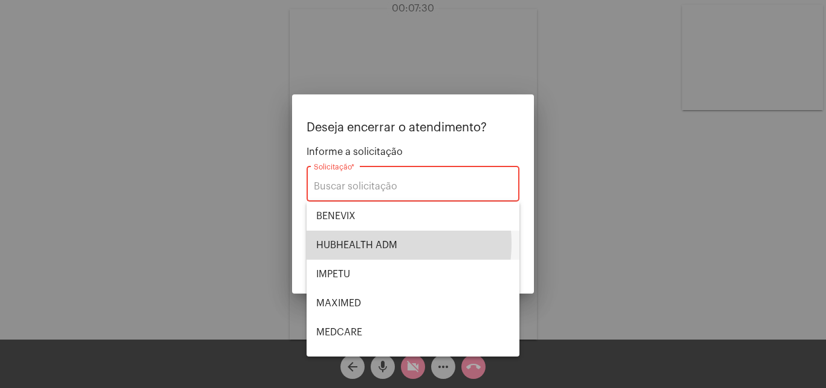
click at [371, 243] on span "HUBHEALTH ADM" at bounding box center [412, 244] width 193 height 29
type input "HUBHEALTH ADM"
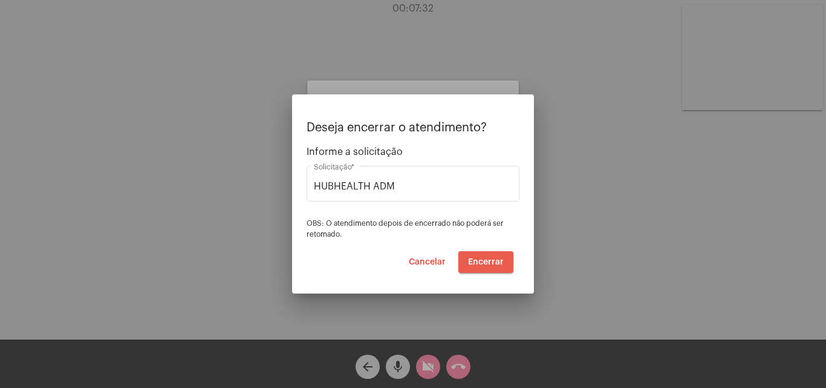
click at [498, 259] on span "Encerrar" at bounding box center [486, 262] width 36 height 8
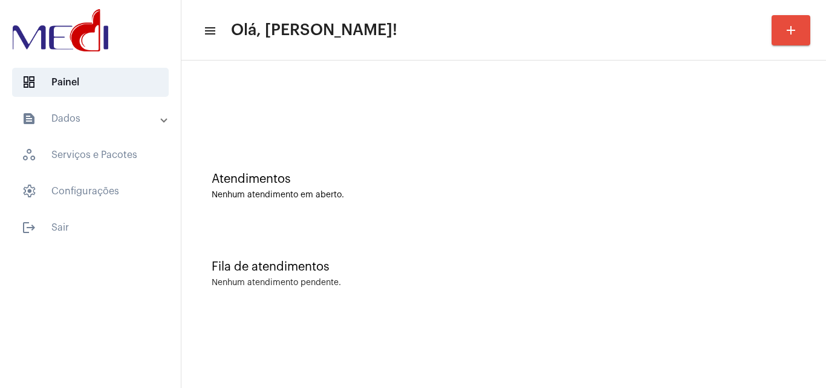
click at [654, 177] on div "Atendimentos" at bounding box center [504, 178] width 584 height 13
click at [596, 216] on div "Atendimentos Nenhum atendimento em aberto." at bounding box center [503, 180] width 632 height 88
click at [695, 271] on div "Fila de atendimentos" at bounding box center [504, 266] width 584 height 13
click at [619, 154] on div "Atendimentos Nenhum atendimento em aberto." at bounding box center [503, 180] width 632 height 88
click at [689, 132] on div at bounding box center [503, 102] width 632 height 70
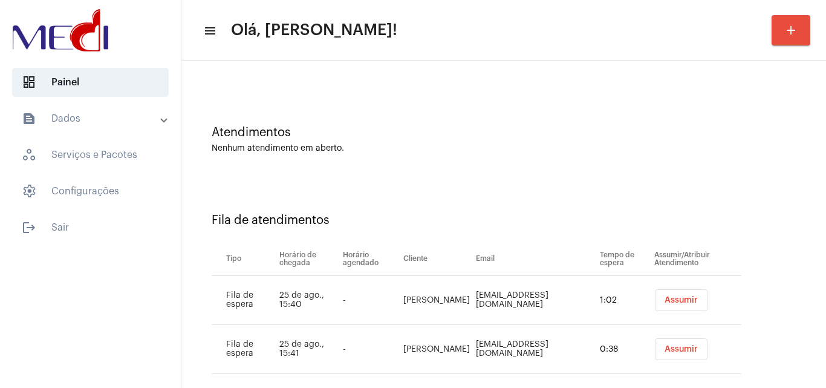
scroll to position [60, 0]
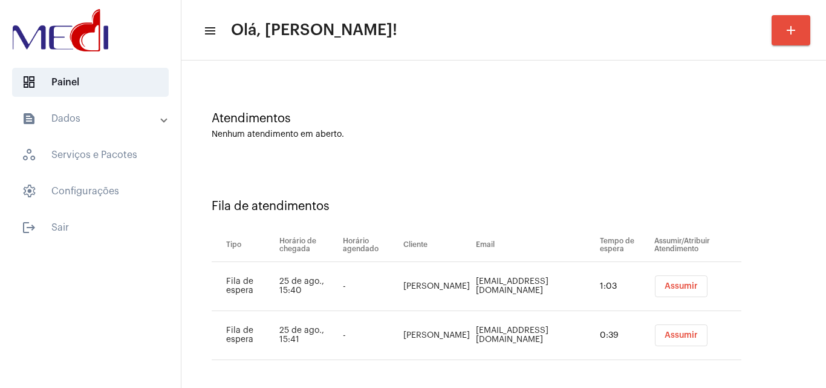
click at [669, 290] on button "Assumir" at bounding box center [681, 286] width 53 height 22
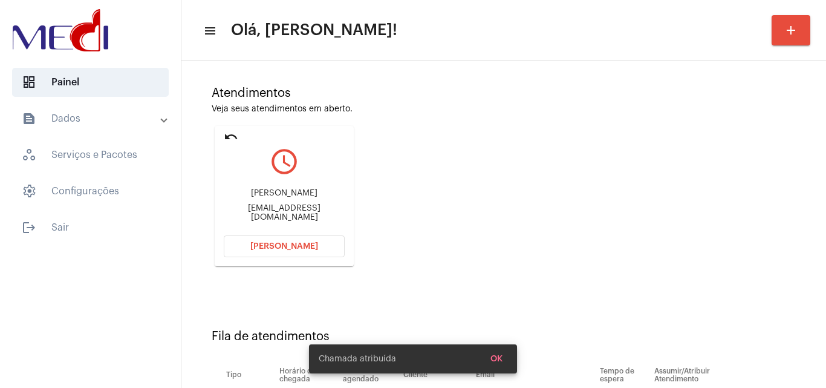
scroll to position [172, 0]
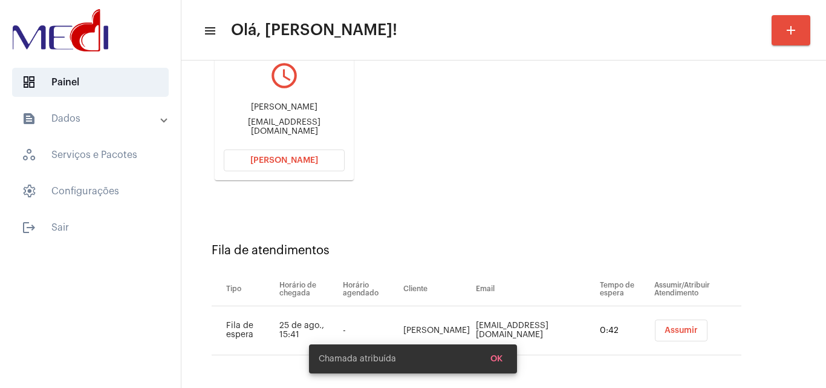
click at [657, 338] on button "Assumir" at bounding box center [681, 330] width 53 height 22
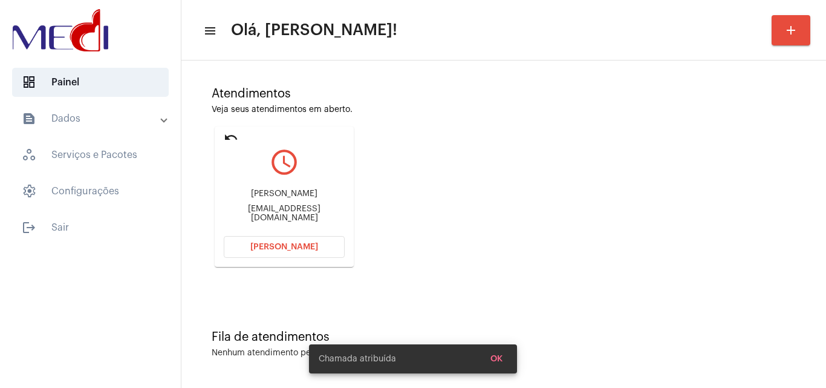
scroll to position [0, 0]
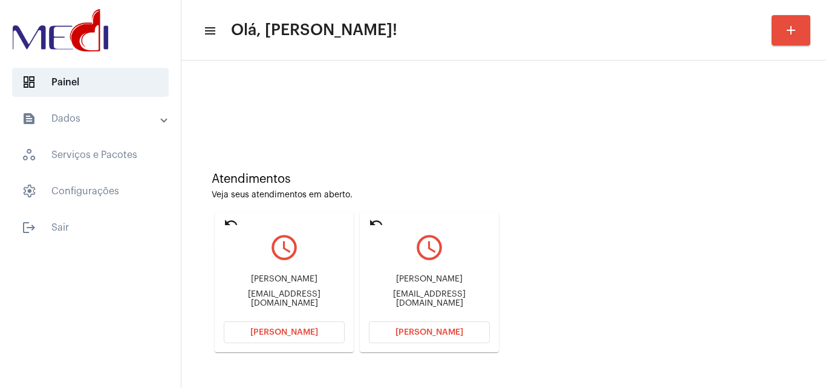
click at [235, 222] on mat-icon "undo" at bounding box center [231, 222] width 15 height 15
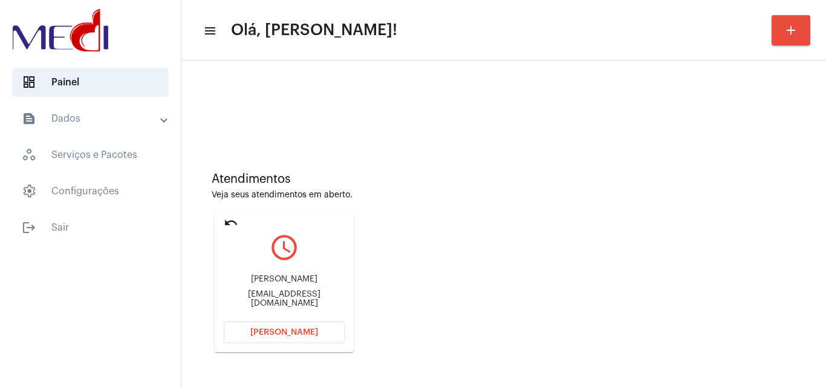
scroll to position [85, 0]
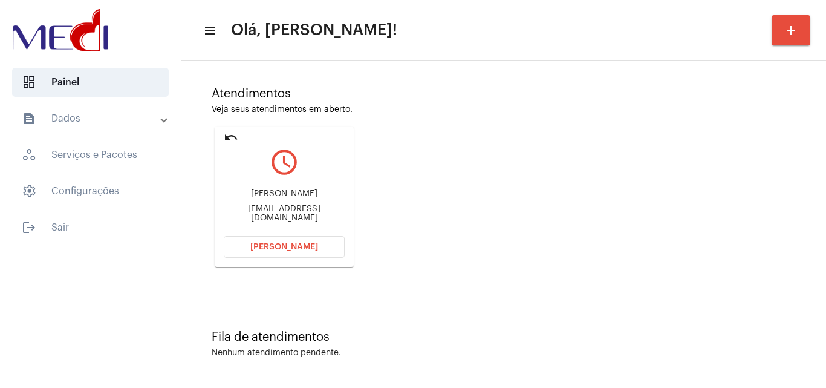
click at [298, 213] on div "Solthatos.corretora.01@gmail.com" at bounding box center [284, 213] width 121 height 18
copy mat-card-content "Solthatos.corretora.01@gmail.com Abrir Chamada"
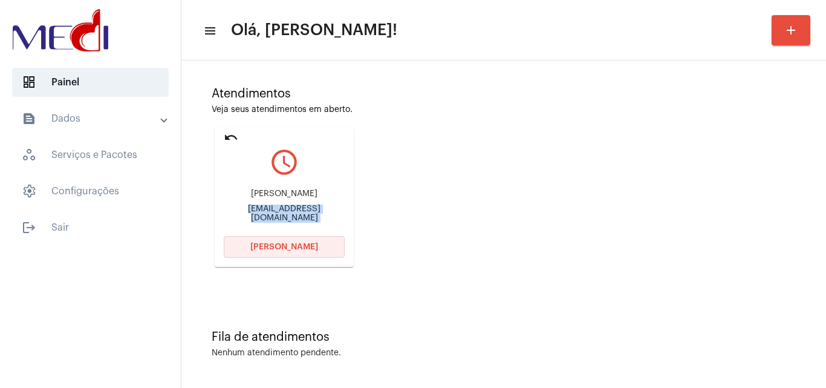
click at [278, 246] on span "Abrir Chamada" at bounding box center [284, 246] width 68 height 8
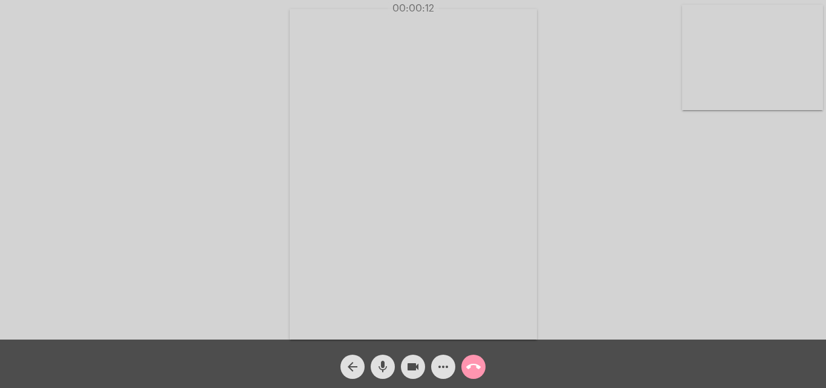
click at [482, 363] on button "call_end" at bounding box center [473, 366] width 24 height 24
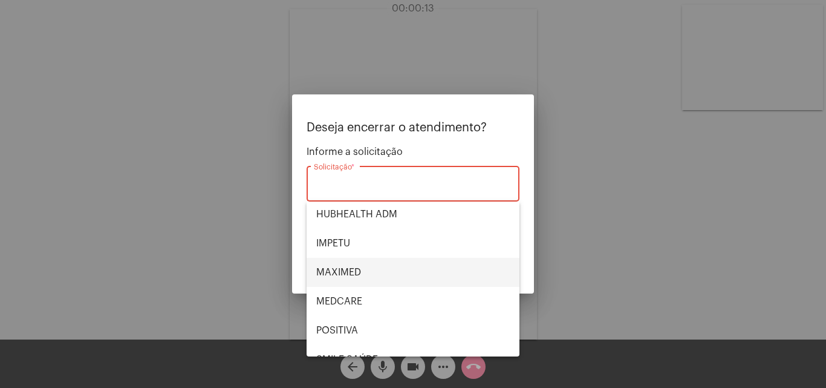
scroll to position [60, 0]
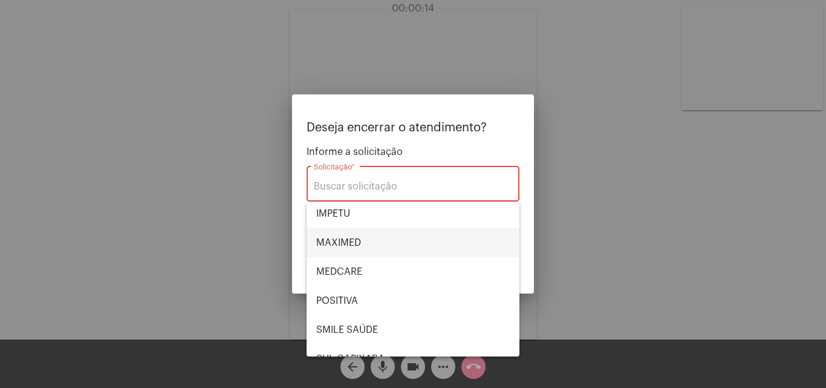
click at [382, 236] on span "MAXIMED" at bounding box center [412, 242] width 193 height 29
type input "MAXIMED"
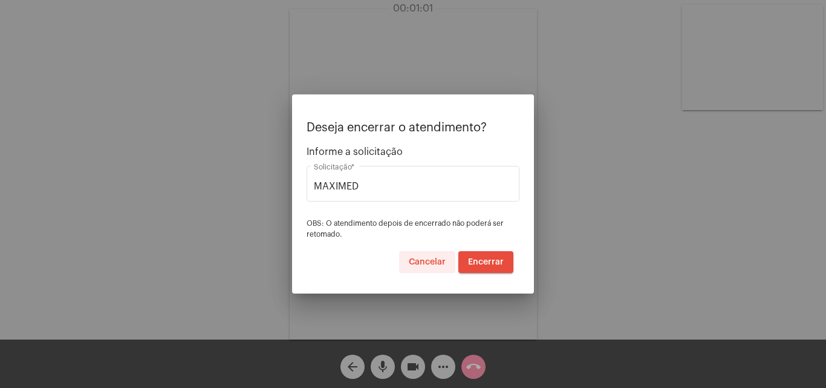
click at [426, 267] on button "Cancelar" at bounding box center [427, 262] width 56 height 22
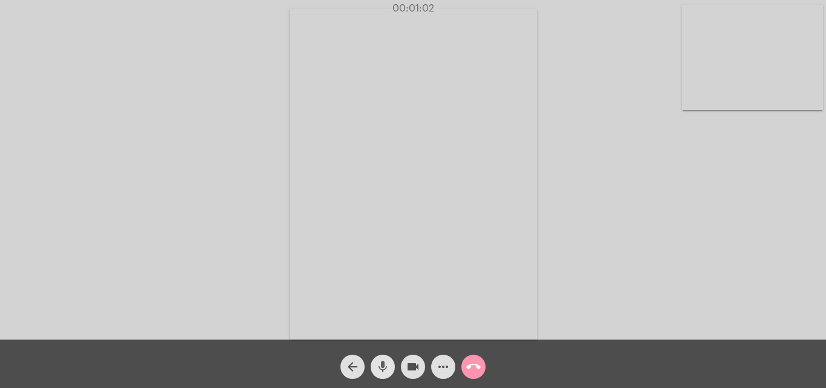
click at [371, 363] on button "mic" at bounding box center [383, 366] width 24 height 24
click at [418, 368] on mat-icon "videocam" at bounding box center [413, 366] width 15 height 15
click at [419, 368] on mat-icon "videocam_off" at bounding box center [413, 366] width 15 height 15
click at [386, 371] on mat-icon "mic_off" at bounding box center [382, 366] width 15 height 15
click at [474, 366] on mat-icon "call_end" at bounding box center [473, 366] width 15 height 15
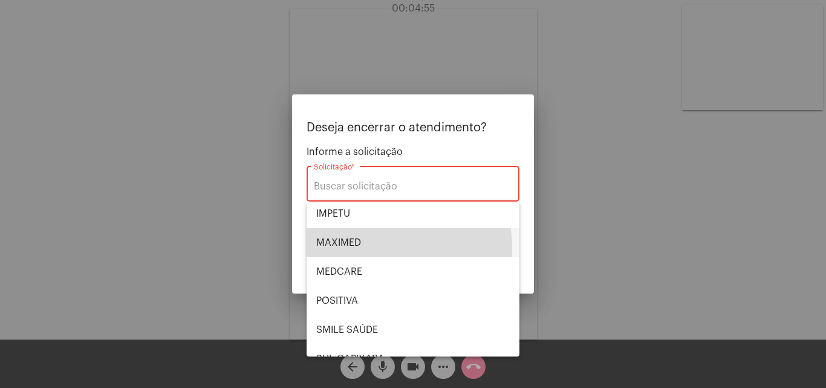
click at [366, 249] on span "MAXIMED" at bounding box center [412, 242] width 193 height 29
type input "MAXIMED"
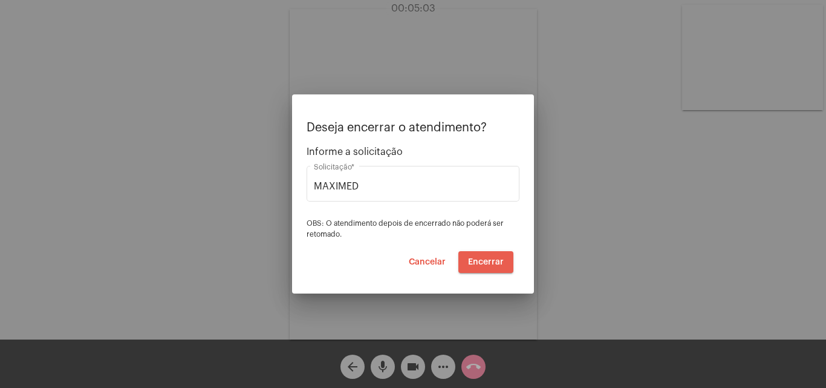
click at [499, 258] on span "Encerrar" at bounding box center [486, 262] width 36 height 8
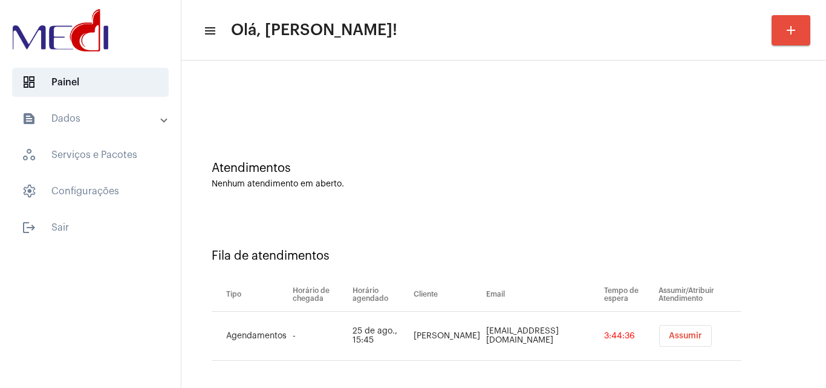
scroll to position [16, 0]
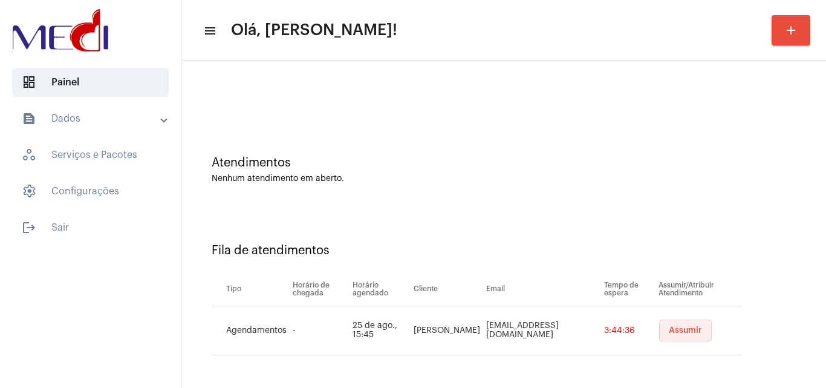
click at [680, 335] on button "Assumir" at bounding box center [685, 330] width 53 height 22
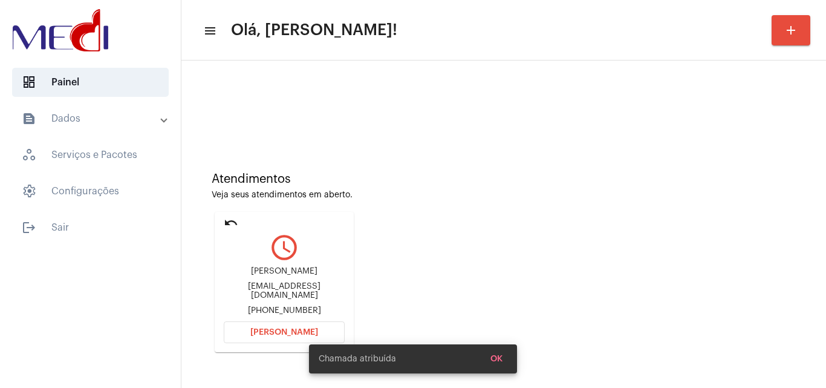
click at [305, 290] on div "ferfigtor@gmail.com" at bounding box center [284, 291] width 121 height 18
copy div "ferfigtor@gmail.com"
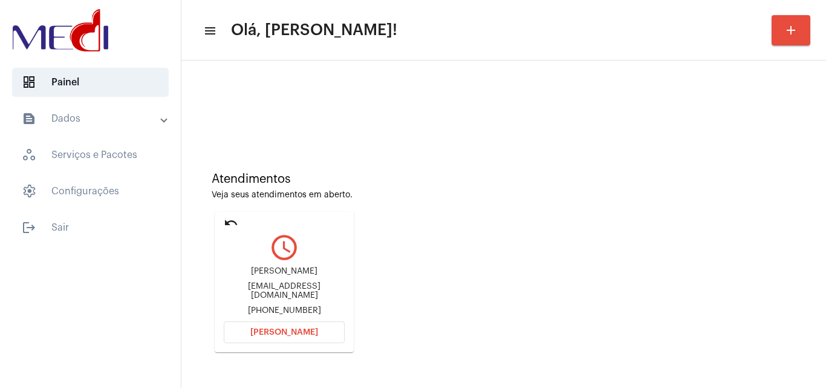
click at [784, 295] on div "Atendimentos Veja seus atendimentos em aberto. undo query_builder Fernanda de F…" at bounding box center [503, 257] width 632 height 243
click at [316, 290] on div "ferfigtor@gmail.com" at bounding box center [284, 291] width 121 height 18
copy div "ferfigtor@gmail.com"
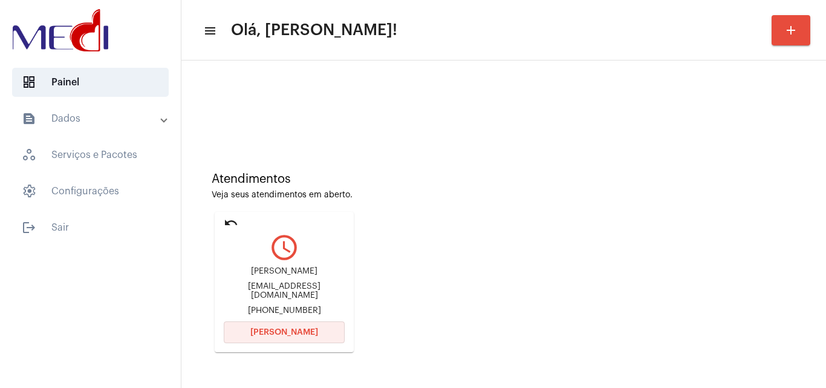
click at [282, 331] on span "Abrir Chamada" at bounding box center [284, 332] width 68 height 8
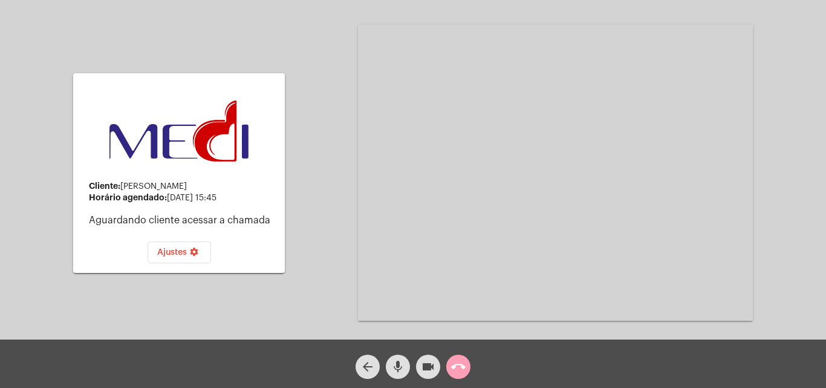
click at [462, 366] on mat-icon "call_end" at bounding box center [458, 366] width 15 height 15
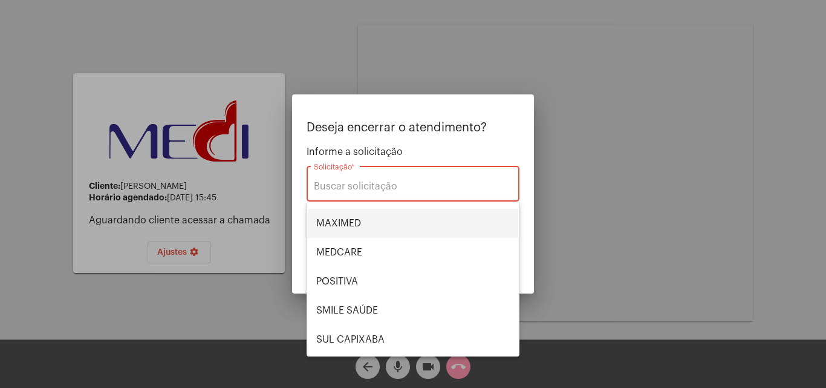
scroll to position [135, 0]
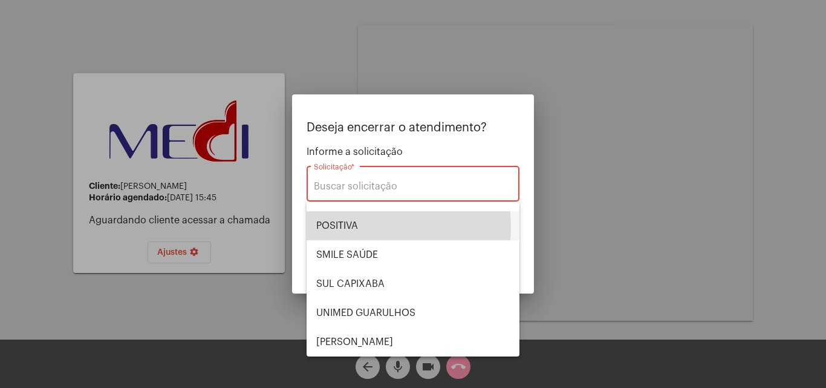
click at [365, 227] on span "POSITIVA" at bounding box center [412, 225] width 193 height 29
type input "POSITIVA"
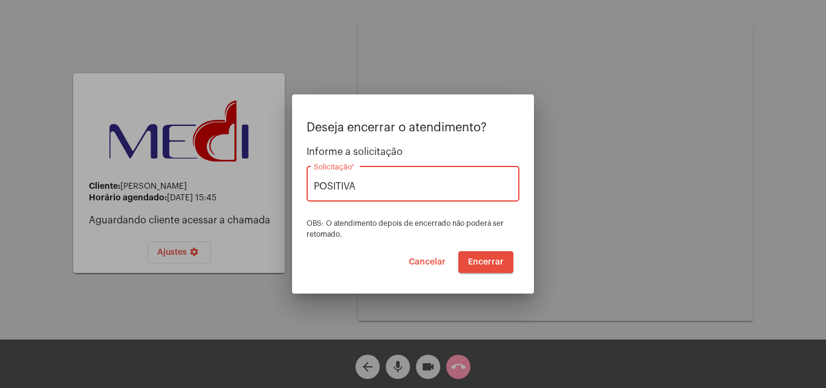
click at [489, 263] on span "Encerrar" at bounding box center [486, 262] width 36 height 8
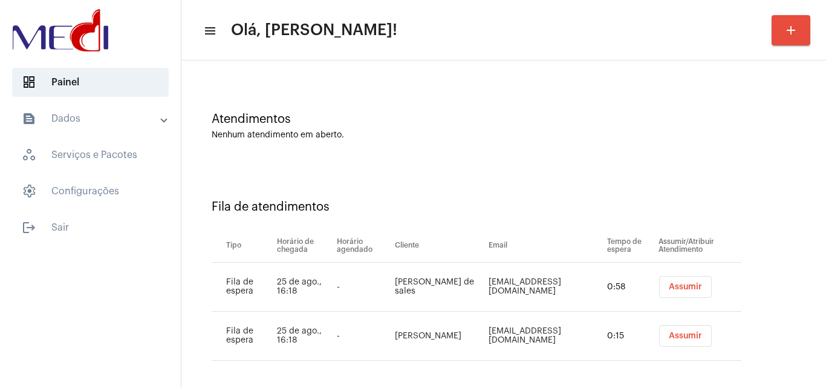
scroll to position [65, 0]
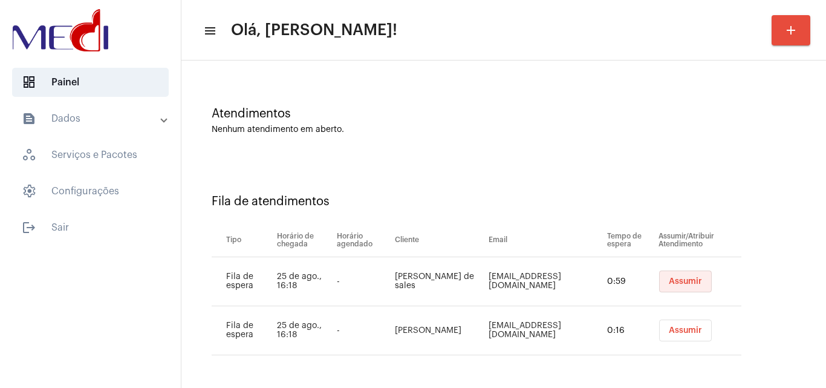
click at [670, 283] on span "Assumir" at bounding box center [685, 281] width 33 height 8
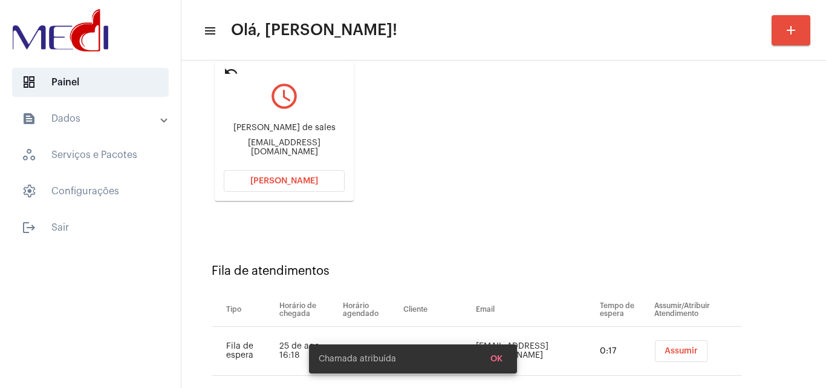
scroll to position [172, 0]
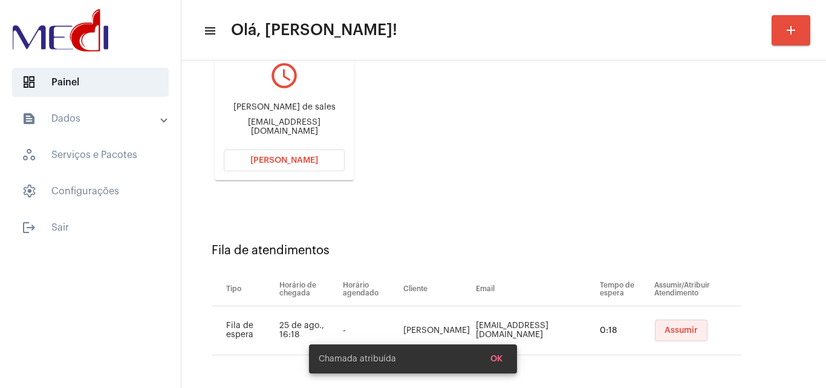
click at [664, 328] on span "Assumir" at bounding box center [680, 330] width 33 height 8
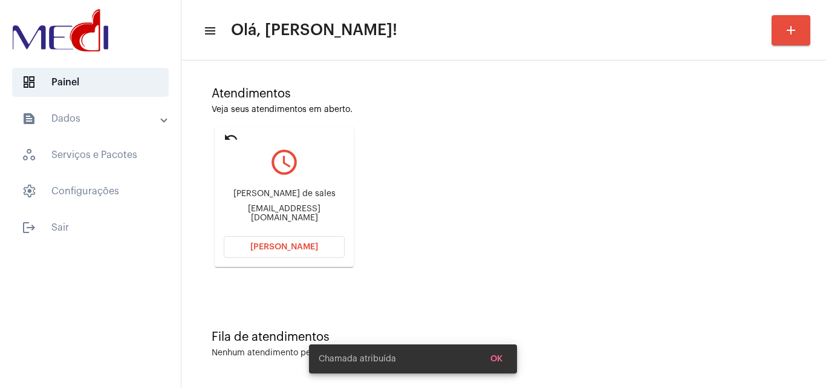
scroll to position [0, 0]
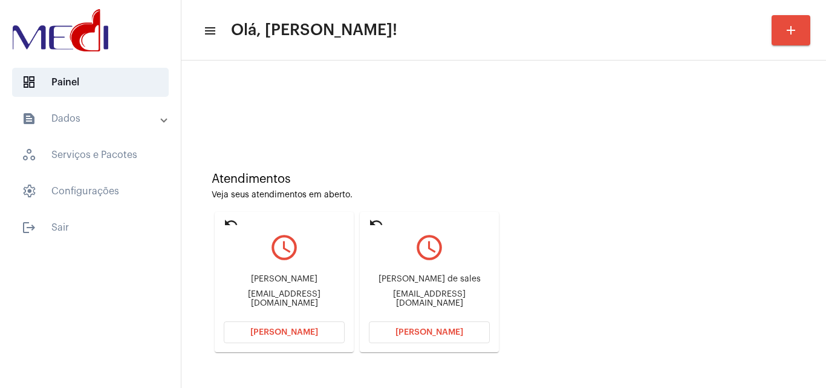
click at [273, 295] on div "ferfigtor@gmail.com" at bounding box center [284, 299] width 121 height 18
click at [401, 300] on div "Ivonetecavalcante29@hotmail.com" at bounding box center [429, 299] width 121 height 18
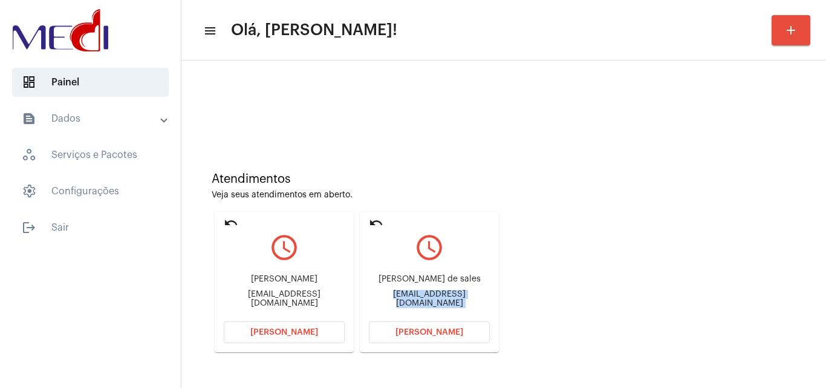
click at [401, 300] on div "Ivonetecavalcante29@hotmail.com" at bounding box center [429, 299] width 121 height 18
copy mat-card-content "Ivonetecavalcante29@hotmail.com Abrir Chamada"
click at [425, 337] on button "Abrir Chamada" at bounding box center [429, 332] width 121 height 22
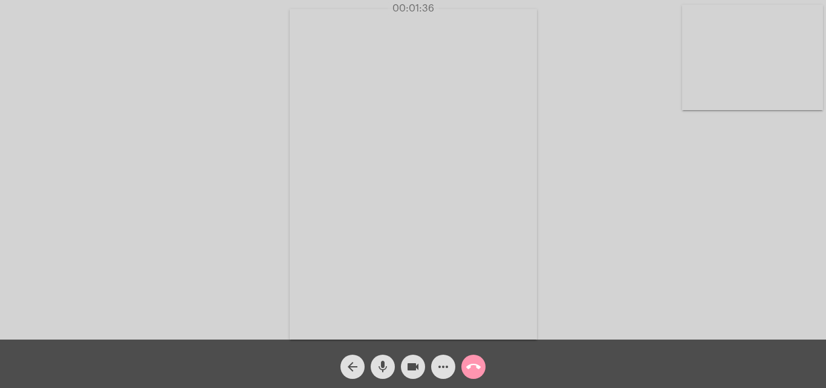
click at [470, 362] on mat-icon "call_end" at bounding box center [473, 366] width 15 height 15
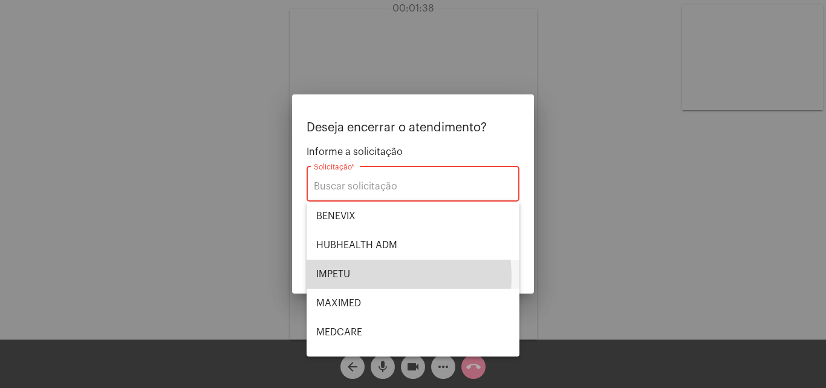
click at [362, 276] on span "IMPETU" at bounding box center [412, 273] width 193 height 29
type input "IMPETU"
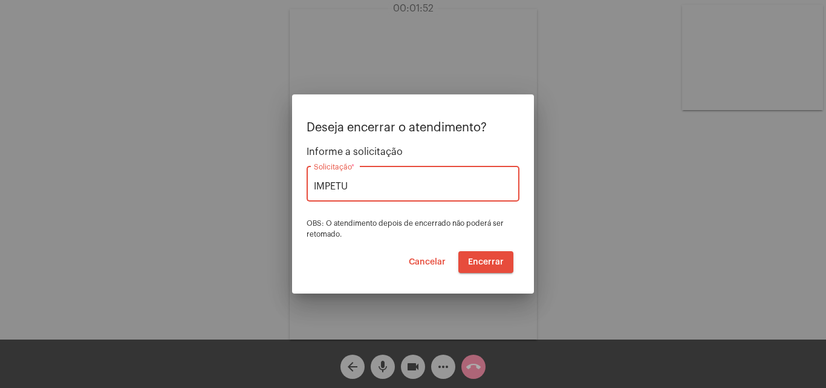
click at [490, 262] on span "Encerrar" at bounding box center [486, 262] width 36 height 8
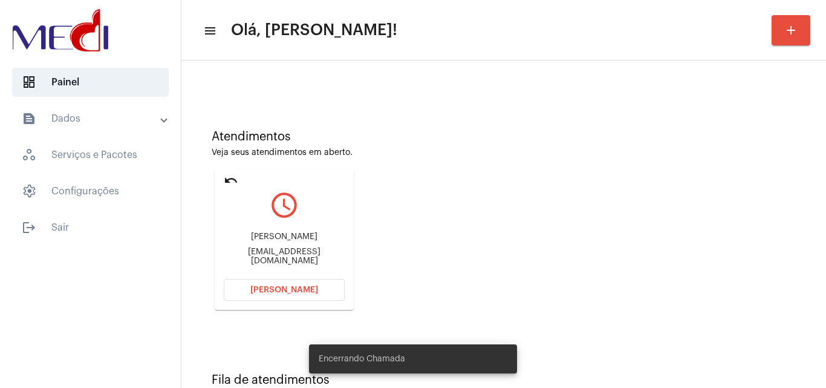
scroll to position [85, 0]
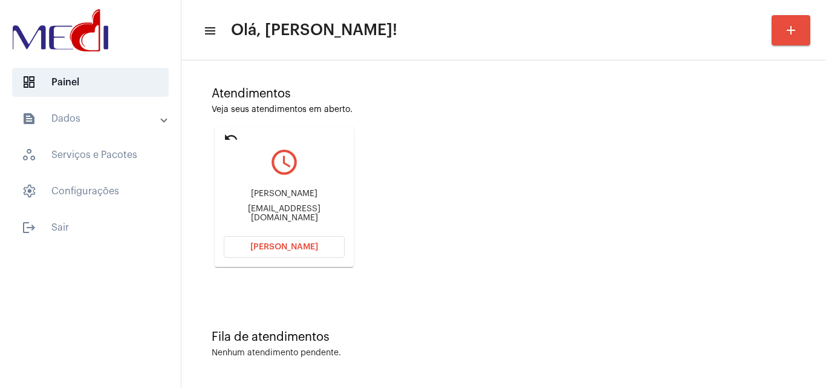
click at [292, 215] on div "ferfigtor@gmail.com" at bounding box center [284, 213] width 121 height 18
copy mat-card-content "ferfigtor@gmail.com Abrir Chamada"
click at [307, 253] on button "Abrir Chamada" at bounding box center [284, 247] width 121 height 22
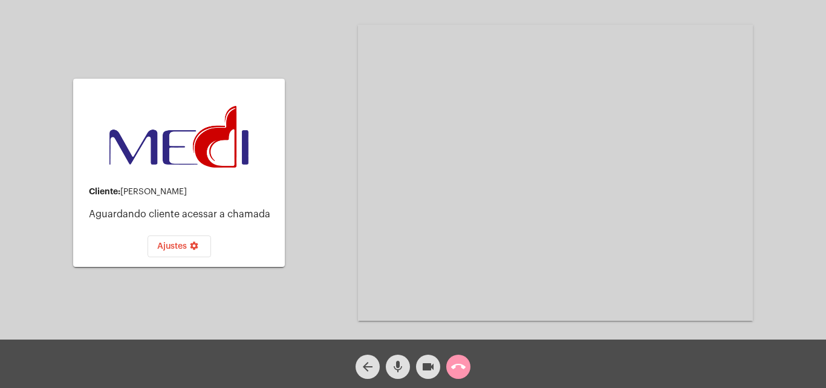
click at [460, 364] on mat-icon "call_end" at bounding box center [458, 366] width 15 height 15
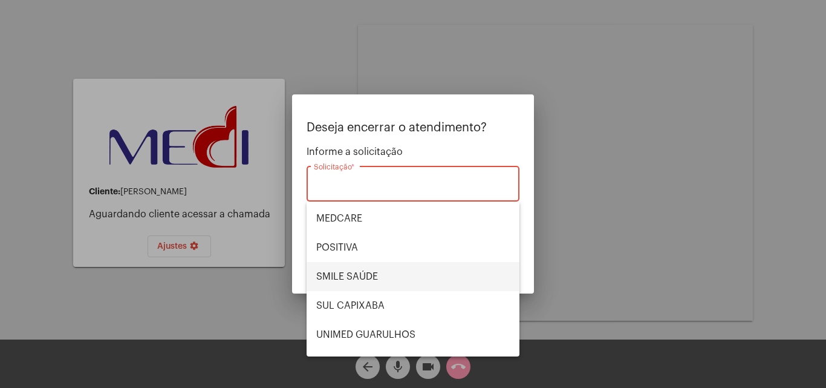
scroll to position [121, 0]
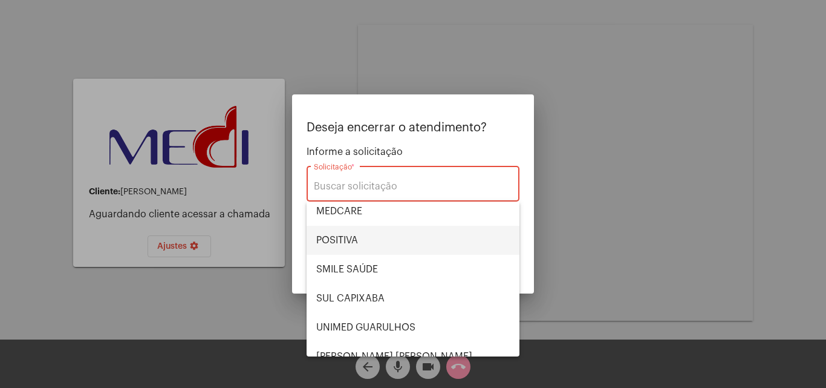
click at [367, 242] on span "POSITIVA" at bounding box center [412, 240] width 193 height 29
type input "POSITIVA"
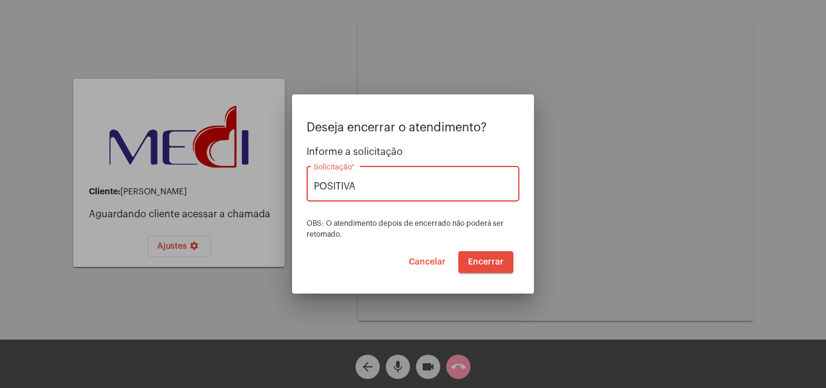
click at [495, 263] on span "Encerrar" at bounding box center [486, 262] width 36 height 8
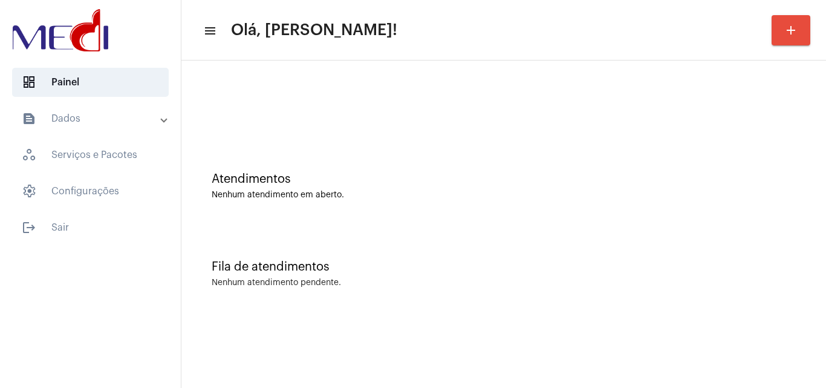
click at [749, 180] on div "Atendimentos" at bounding box center [504, 178] width 584 height 13
click at [724, 270] on div "Fila de atendimentos" at bounding box center [504, 266] width 584 height 13
click at [604, 146] on div "Atendimentos Nenhum atendimento em aberto." at bounding box center [503, 180] width 632 height 88
click at [742, 178] on div "Atendimentos" at bounding box center [504, 178] width 584 height 13
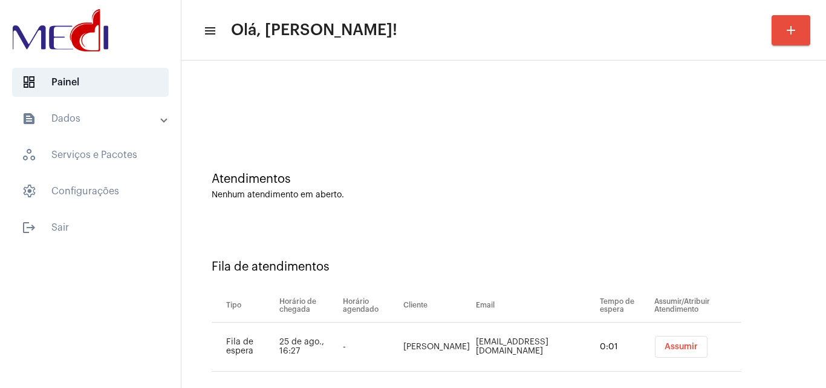
click at [678, 345] on span "Assumir" at bounding box center [680, 346] width 33 height 8
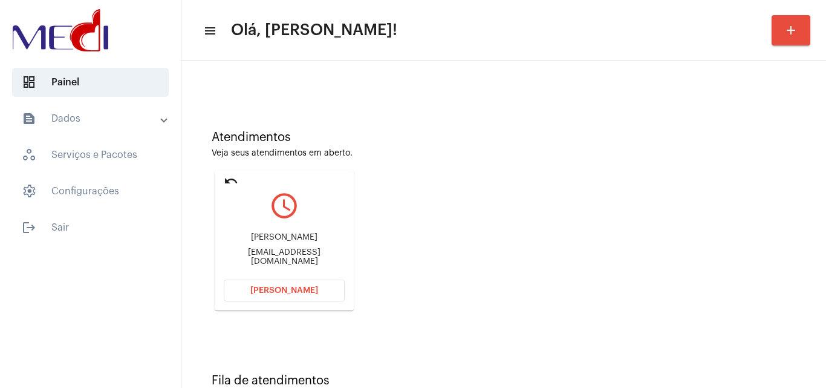
scroll to position [85, 0]
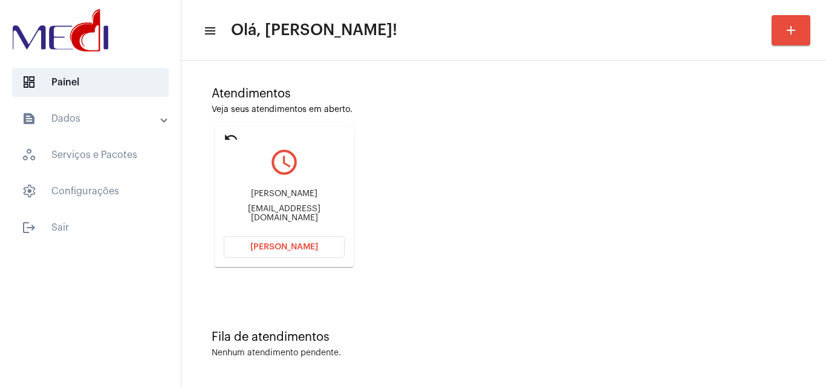
click at [268, 210] on div "marythiagovianna@hotmail.com" at bounding box center [284, 213] width 121 height 18
copy mat-card-content "marythiagovianna@hotmail.com Abrir Chamada"
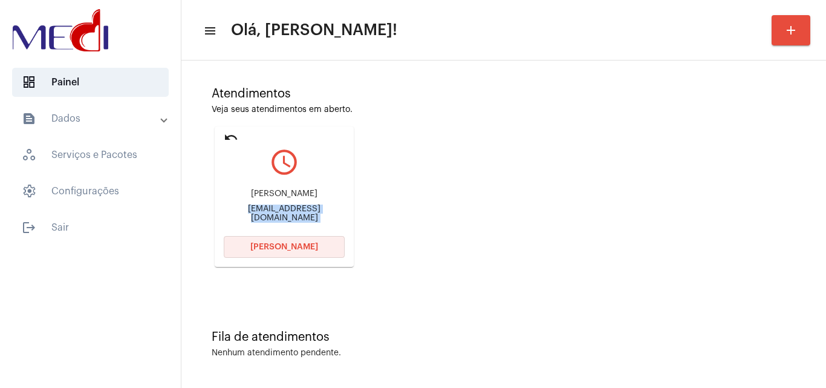
click at [305, 241] on button "Abrir Chamada" at bounding box center [284, 247] width 121 height 22
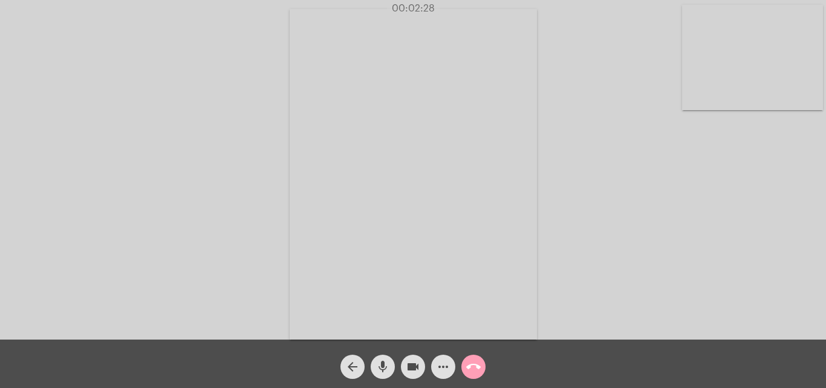
click at [475, 366] on mat-icon "call_end" at bounding box center [473, 366] width 15 height 15
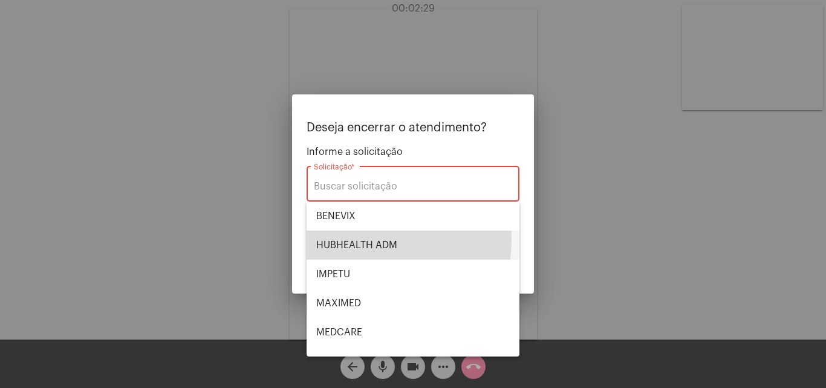
click at [370, 239] on span "HUBHEALTH ADM" at bounding box center [412, 244] width 193 height 29
type input "HUBHEALTH ADM"
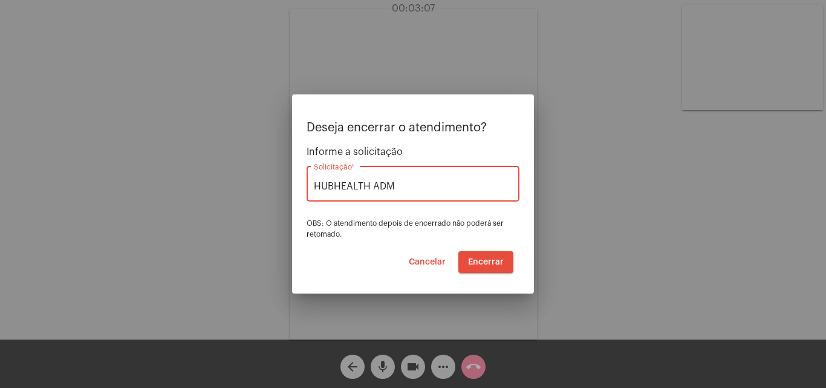
click at [499, 258] on span "Encerrar" at bounding box center [486, 262] width 36 height 8
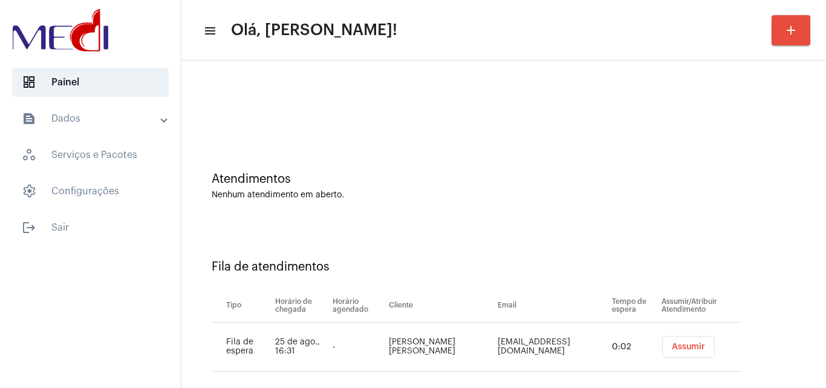
click at [690, 348] on span "Assumir" at bounding box center [688, 346] width 33 height 8
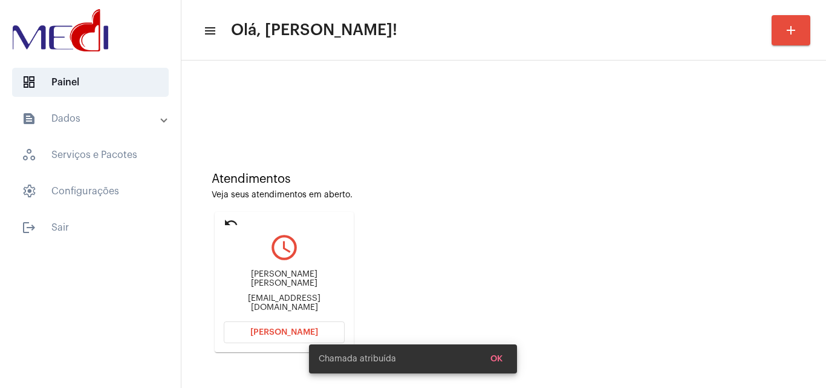
click at [309, 296] on div "[EMAIL_ADDRESS][DOMAIN_NAME]" at bounding box center [284, 303] width 121 height 18
copy mat-card-content "mariazildarodrigues1234@gmail.com Abrir Chamada"
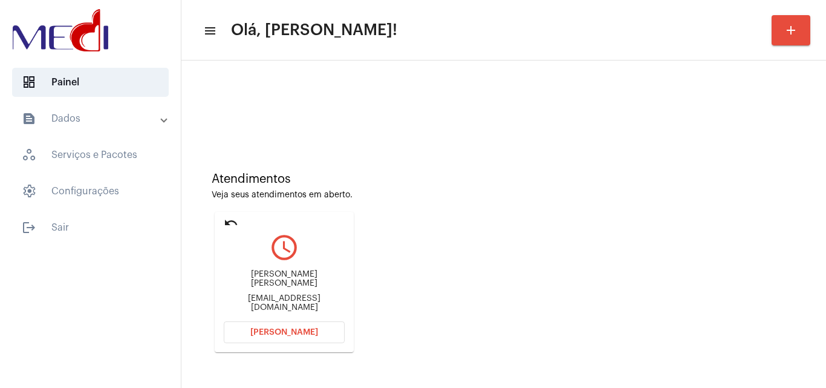
click at [758, 242] on div "Atendimentos Veja seus atendimentos em aberto. undo query_builder María Zilda R…" at bounding box center [503, 257] width 632 height 243
click at [239, 334] on button "Abrir Chamada" at bounding box center [284, 332] width 121 height 22
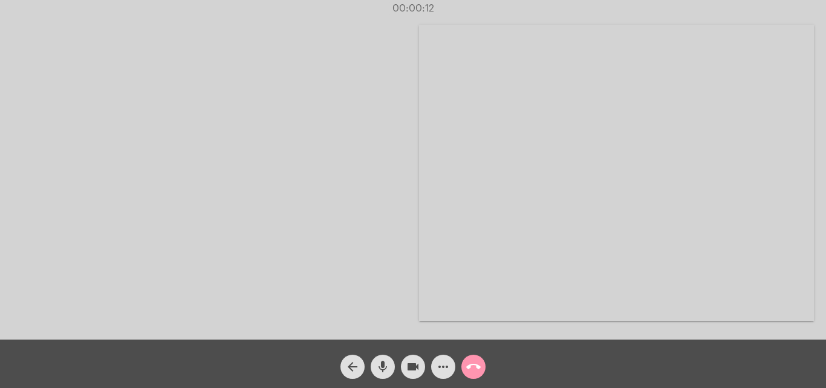
click at [470, 374] on span "call_end" at bounding box center [473, 366] width 15 height 24
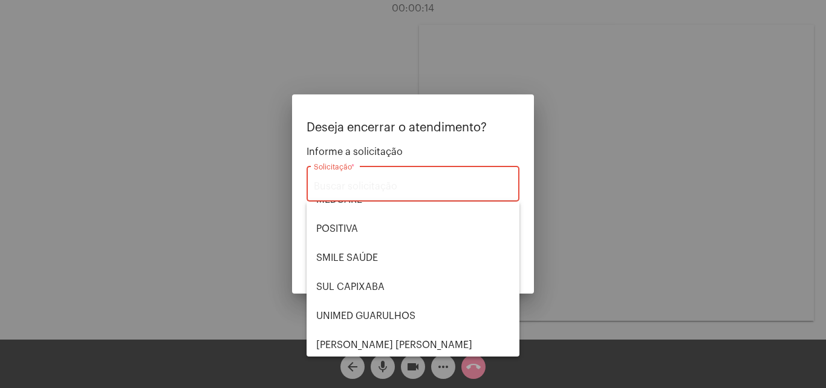
scroll to position [135, 0]
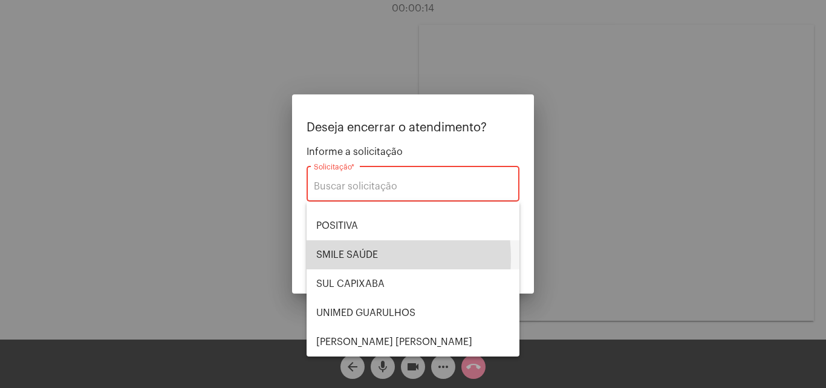
click at [323, 258] on span "SMILE SAÚDE" at bounding box center [412, 254] width 193 height 29
type input "SMILE SAÚDE"
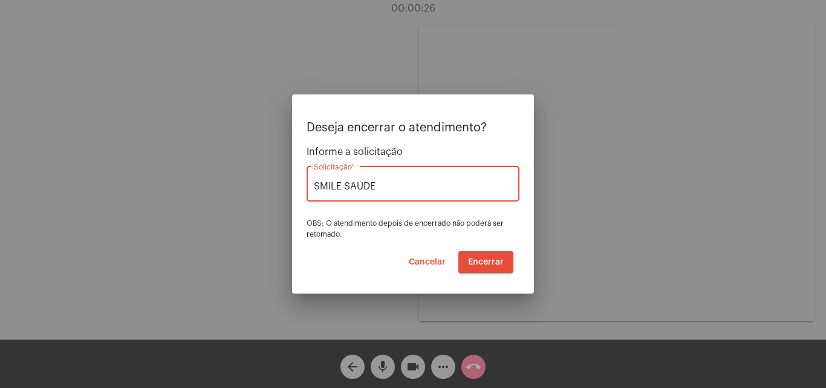
click at [489, 261] on span "Encerrar" at bounding box center [486, 262] width 36 height 8
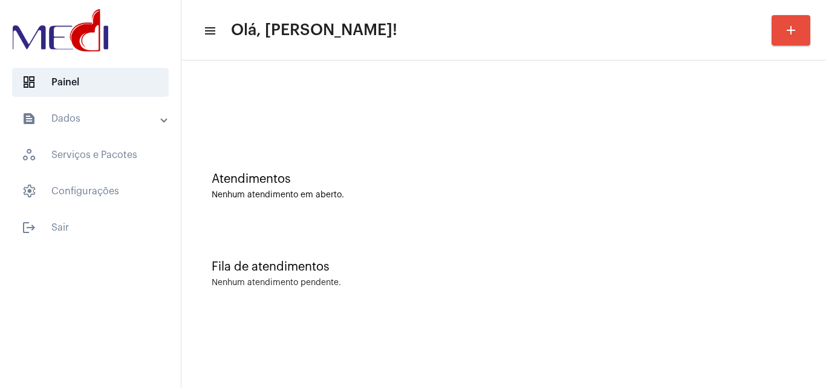
click at [592, 225] on div "Fila de atendimentos Nenhum atendimento pendente." at bounding box center [503, 268] width 632 height 88
click at [758, 279] on div "Nenhum atendimento pendente." at bounding box center [504, 282] width 584 height 9
